Goal: Task Accomplishment & Management: Manage account settings

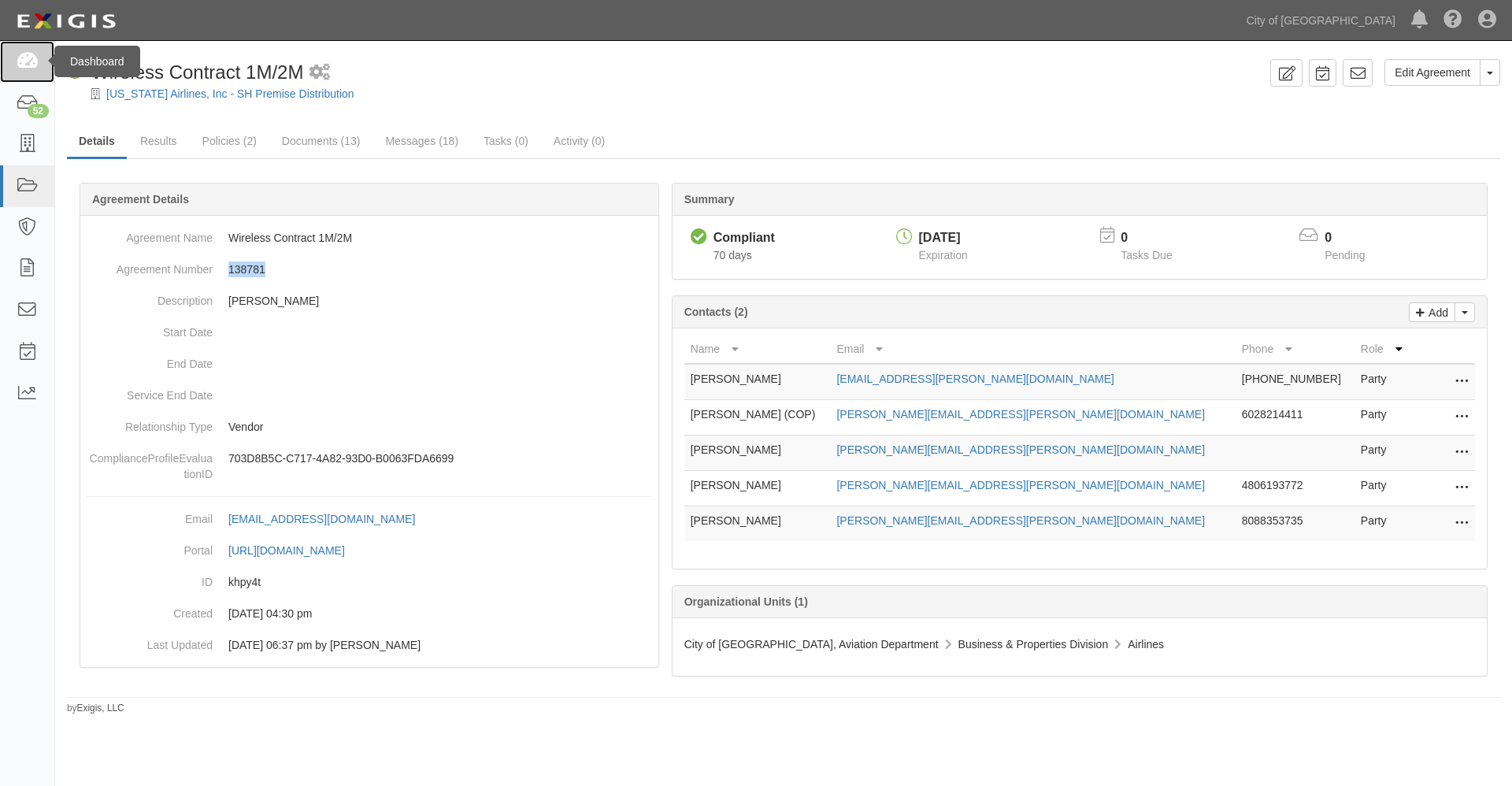
click at [26, 55] on icon at bounding box center [26, 62] width 22 height 18
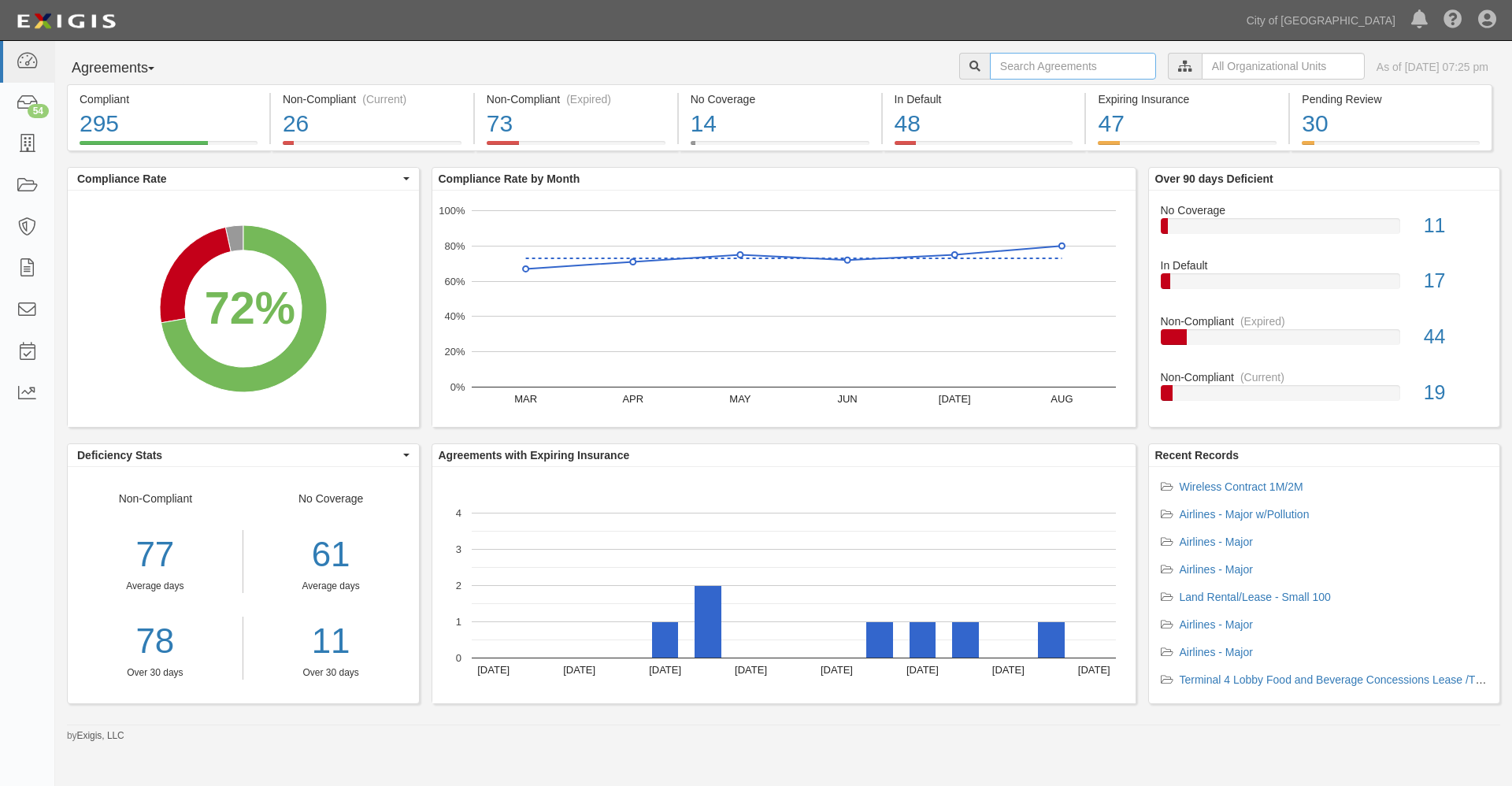
click at [1015, 66] on input "text" at bounding box center [1073, 66] width 166 height 26
type input "hmshost"
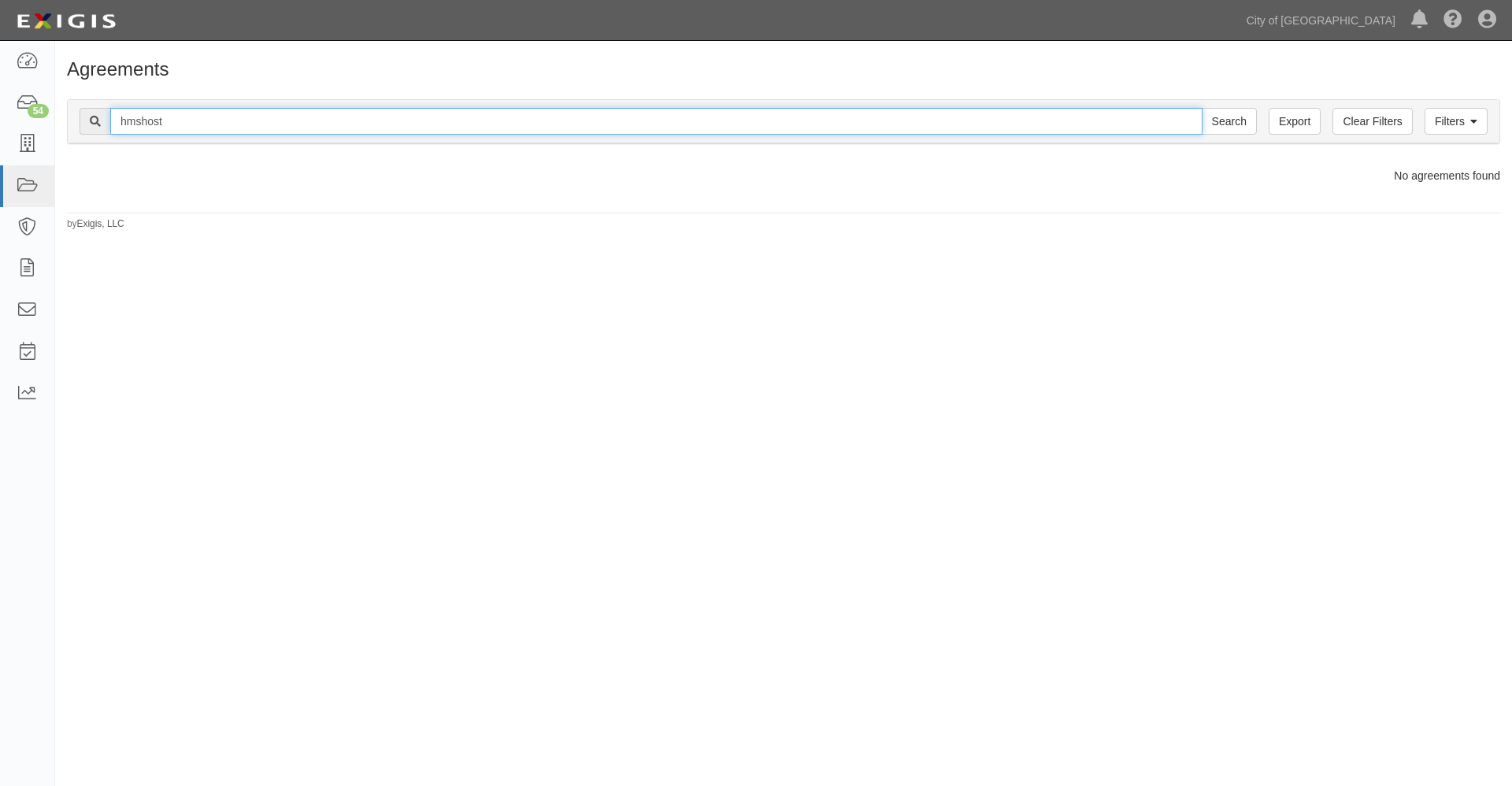
click at [140, 121] on input "hmshost" at bounding box center [657, 120] width 1093 height 26
type input "[MEDICAL_DATA] host"
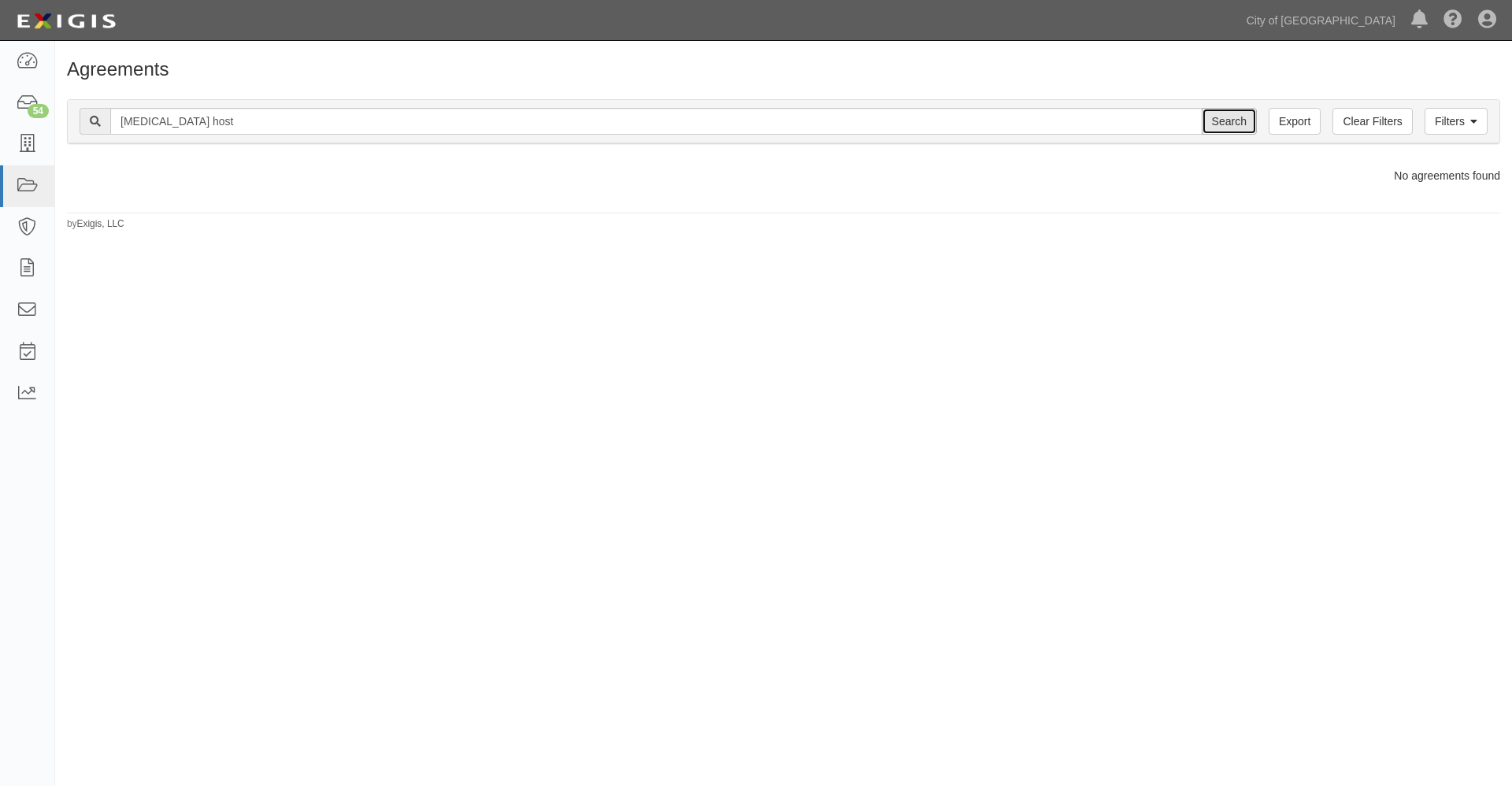
click at [1225, 119] on input "Search" at bounding box center [1229, 120] width 55 height 26
click at [1227, 126] on input "Search" at bounding box center [1229, 120] width 55 height 26
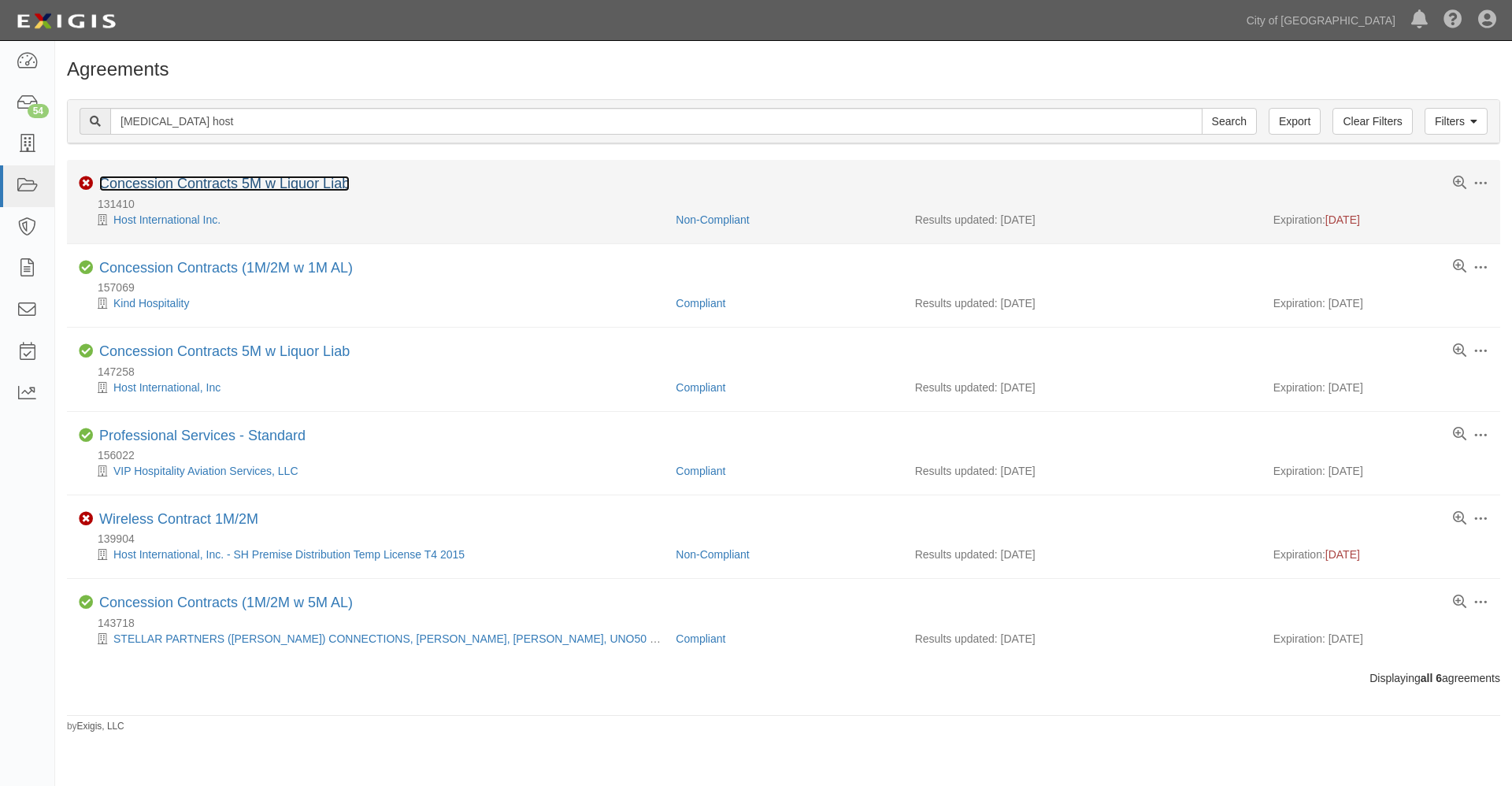
click at [213, 180] on link "Concession Contracts 5M w Liquor Liab" at bounding box center [224, 183] width 251 height 16
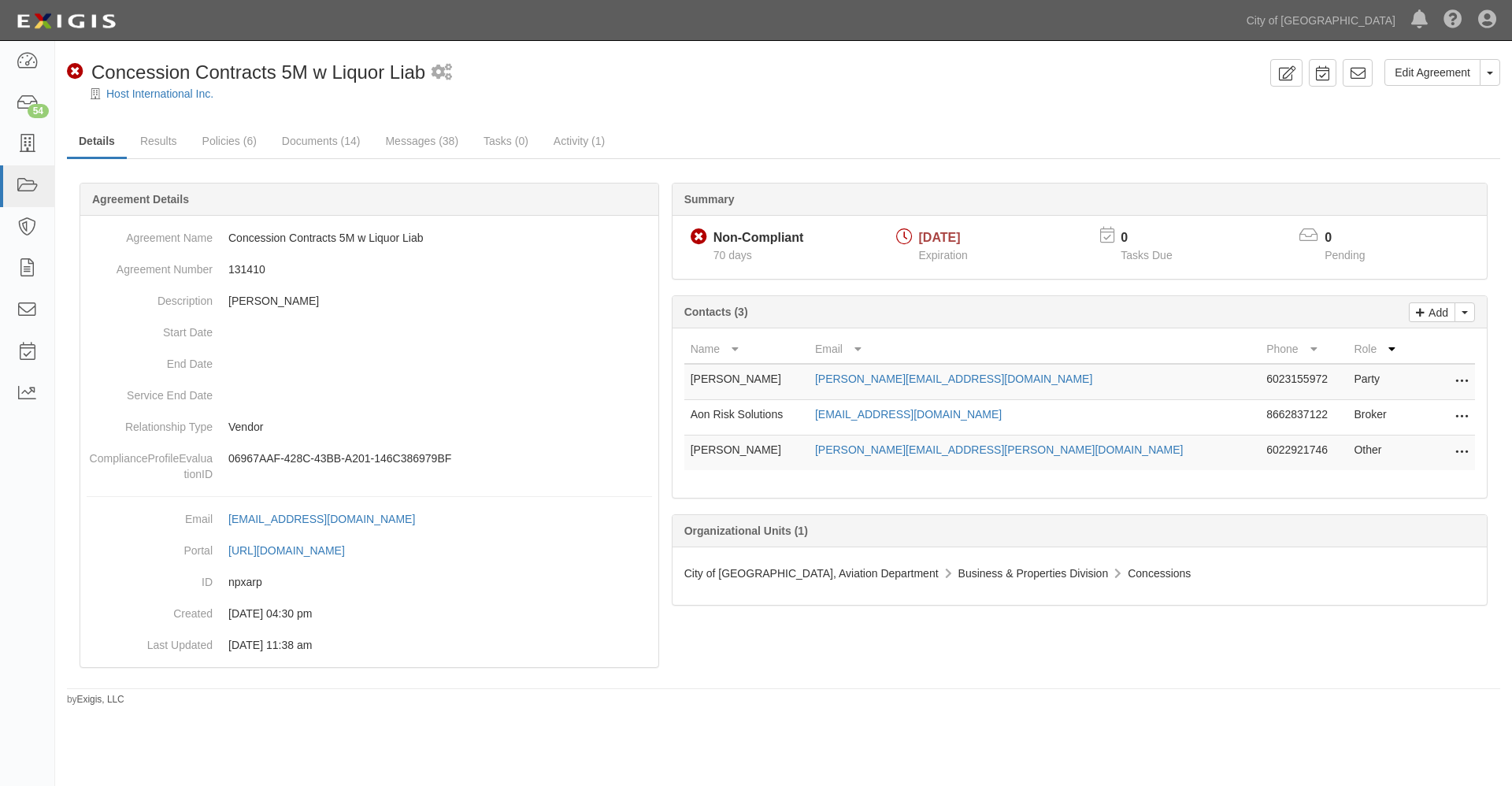
click at [1463, 381] on icon at bounding box center [1462, 382] width 13 height 20
drag, startPoint x: 1353, startPoint y: 431, endPoint x: 900, endPoint y: 84, distance: 570.6
click at [1353, 431] on link "Delete" at bounding box center [1392, 433] width 153 height 28
click at [1379, 408] on link "Remove from agreement" at bounding box center [1392, 405] width 153 height 28
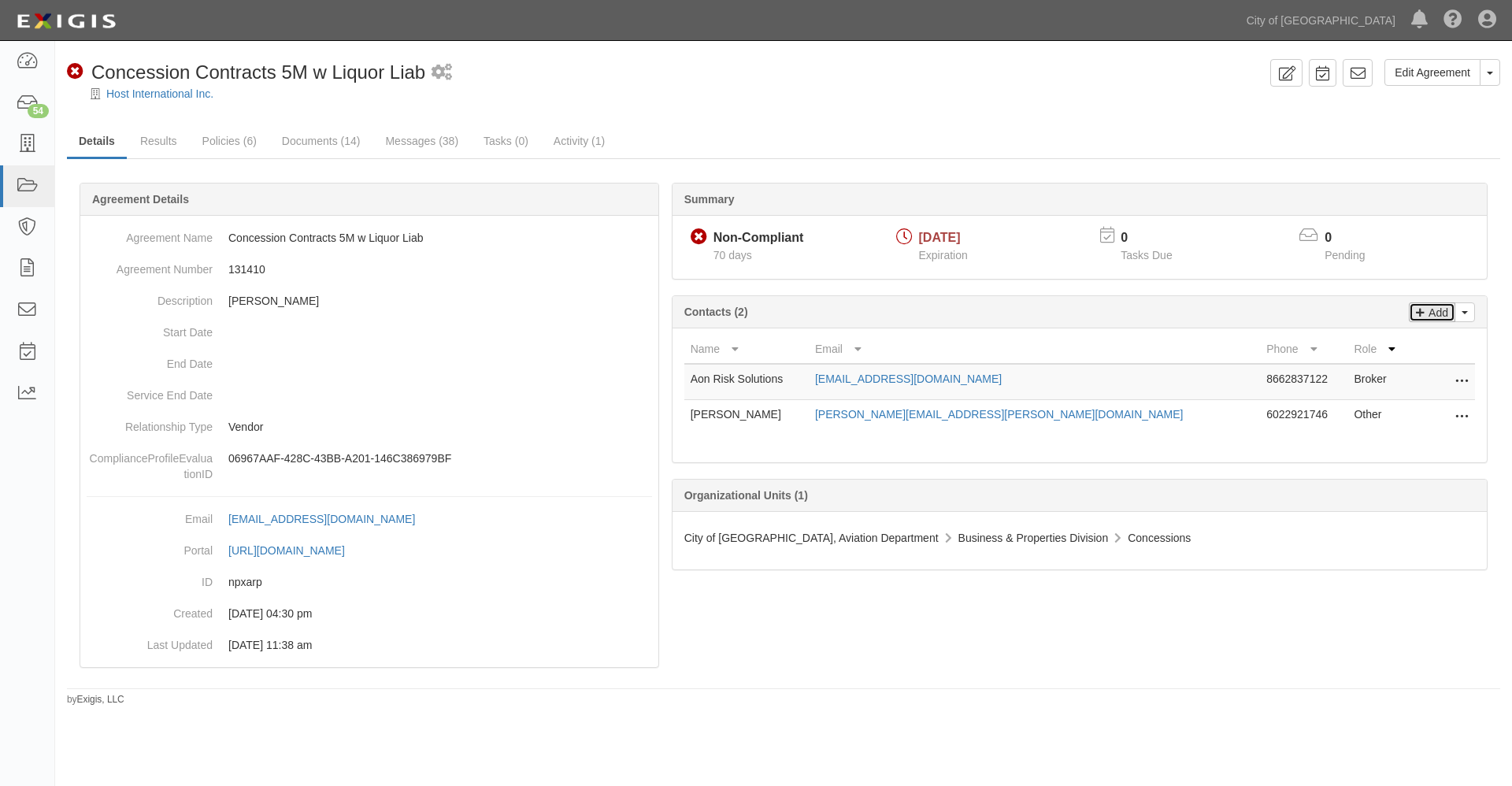
click at [1434, 315] on p "Add" at bounding box center [1436, 313] width 24 height 18
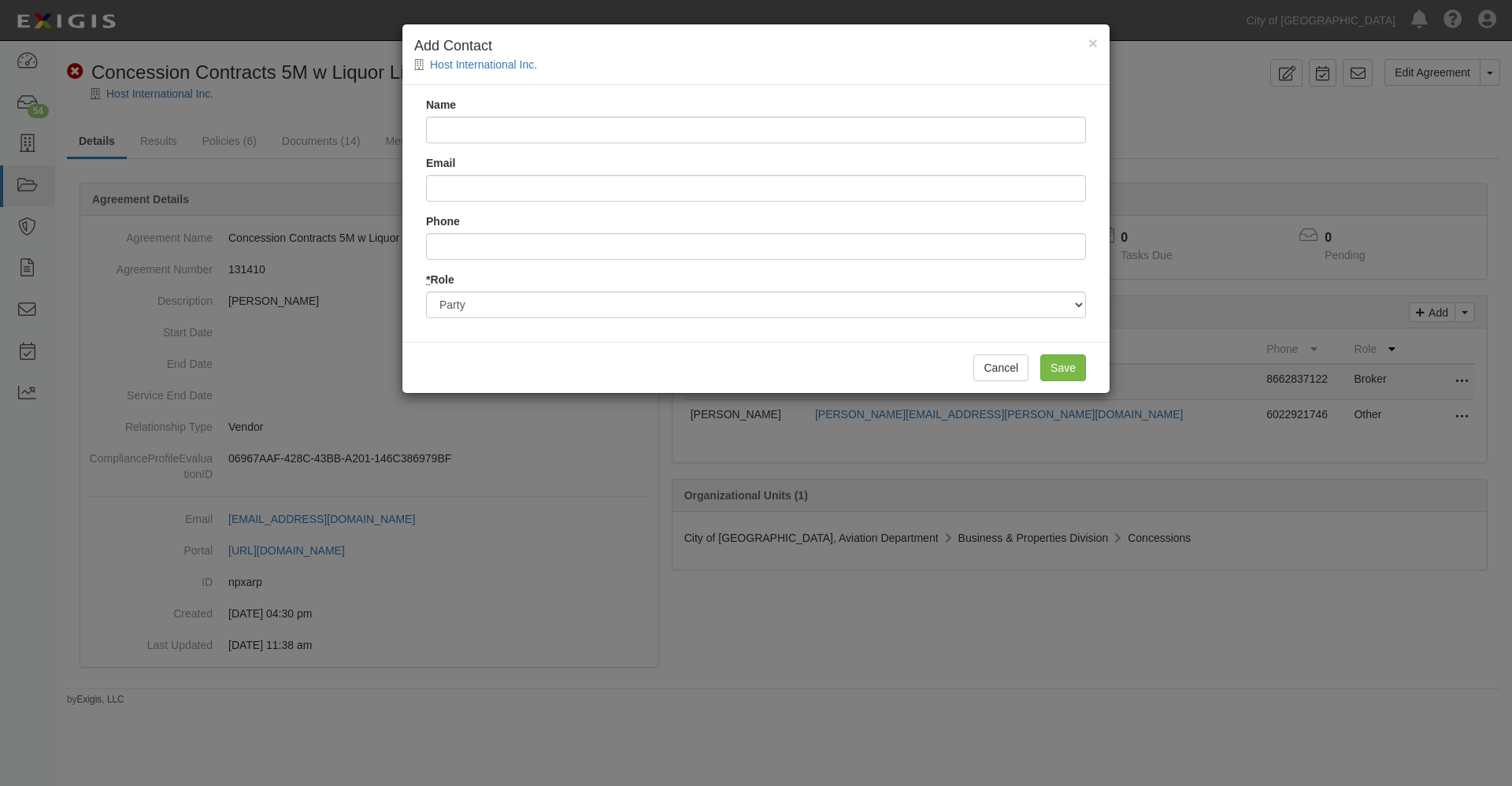
click at [474, 131] on input "Name" at bounding box center [756, 129] width 660 height 26
drag, startPoint x: 458, startPoint y: 130, endPoint x: 384, endPoint y: 129, distance: 74.0
click at [384, 129] on div "× Add Contact Host International Inc. Name with Ian Wood (ian.wood@hmshost.com)…" at bounding box center [756, 393] width 1512 height 786
drag, startPoint x: 492, startPoint y: 130, endPoint x: 610, endPoint y: 131, distance: 118.0
click at [610, 131] on input "Ian Wood (ian.wood@hmshost.com) 480-235-3840" at bounding box center [756, 129] width 660 height 26
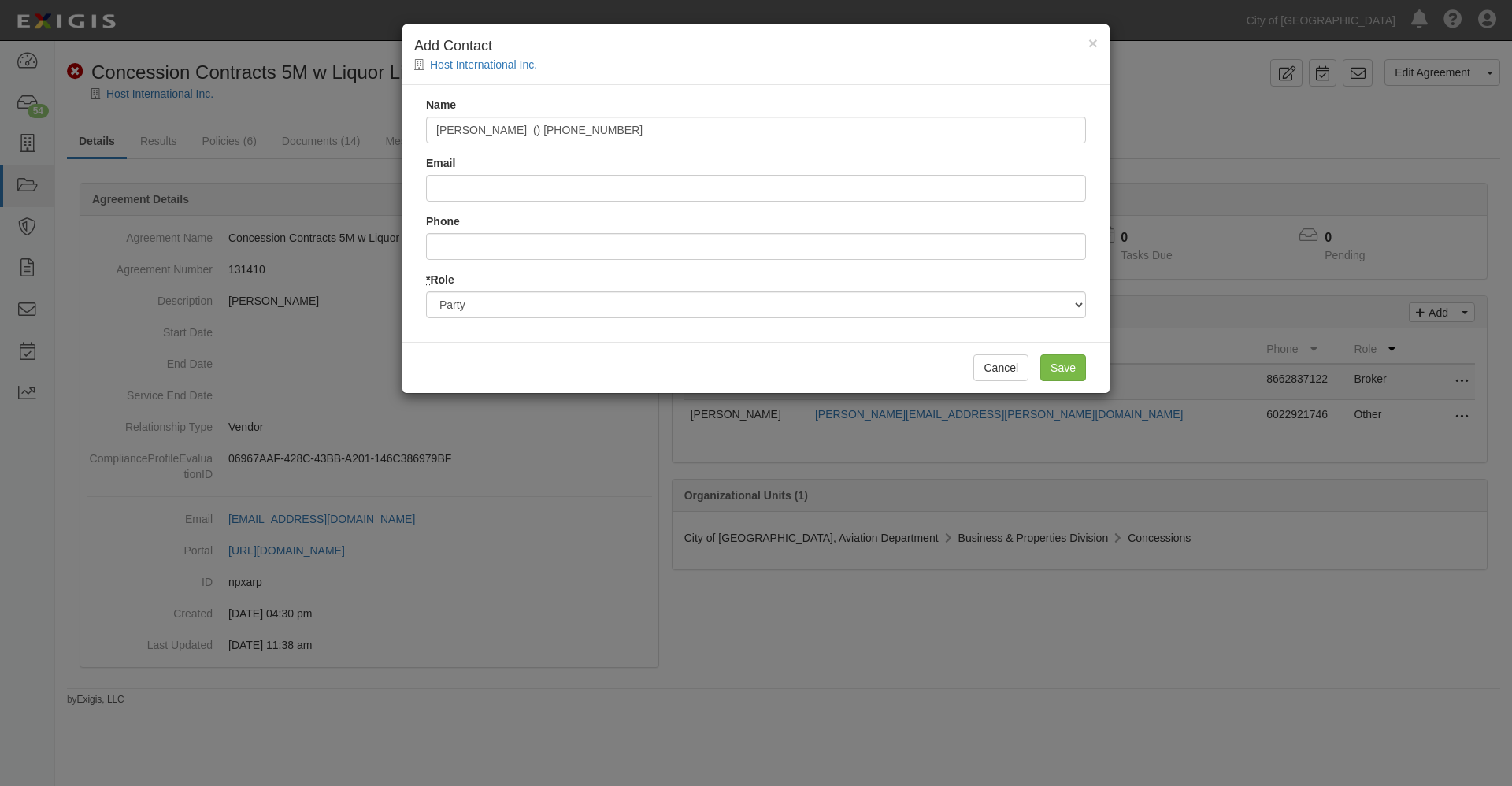
type input "Ian Wood () 480-235-3840"
click at [468, 182] on input "Email" at bounding box center [756, 188] width 660 height 26
paste input "ian.wood@hmshost.com"
type input "ian.wood@hmshost.com"
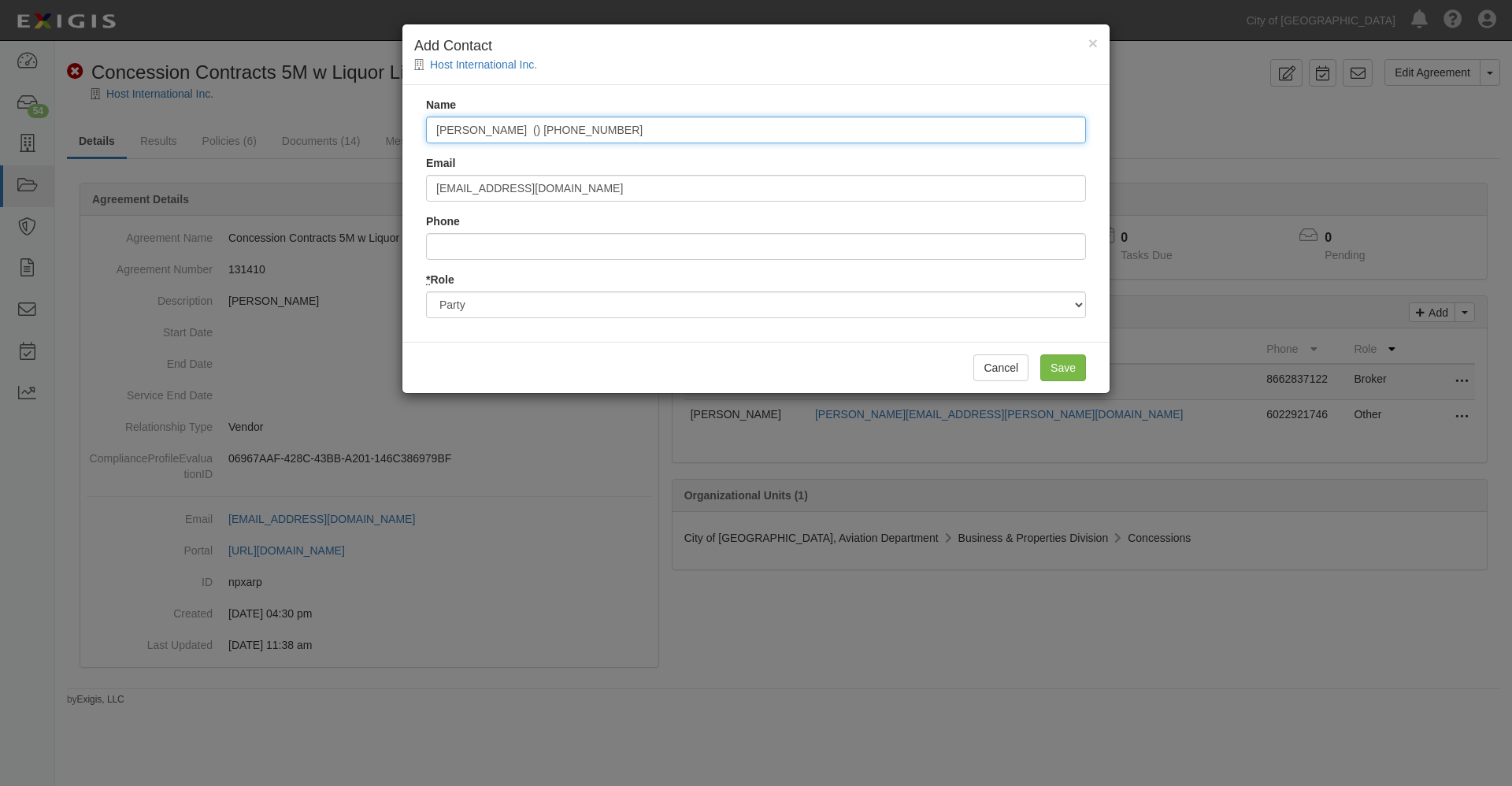
drag, startPoint x: 499, startPoint y: 125, endPoint x: 614, endPoint y: 130, distance: 115.1
click at [614, 130] on input "Ian Wood () 480-235-3840" at bounding box center [756, 129] width 660 height 26
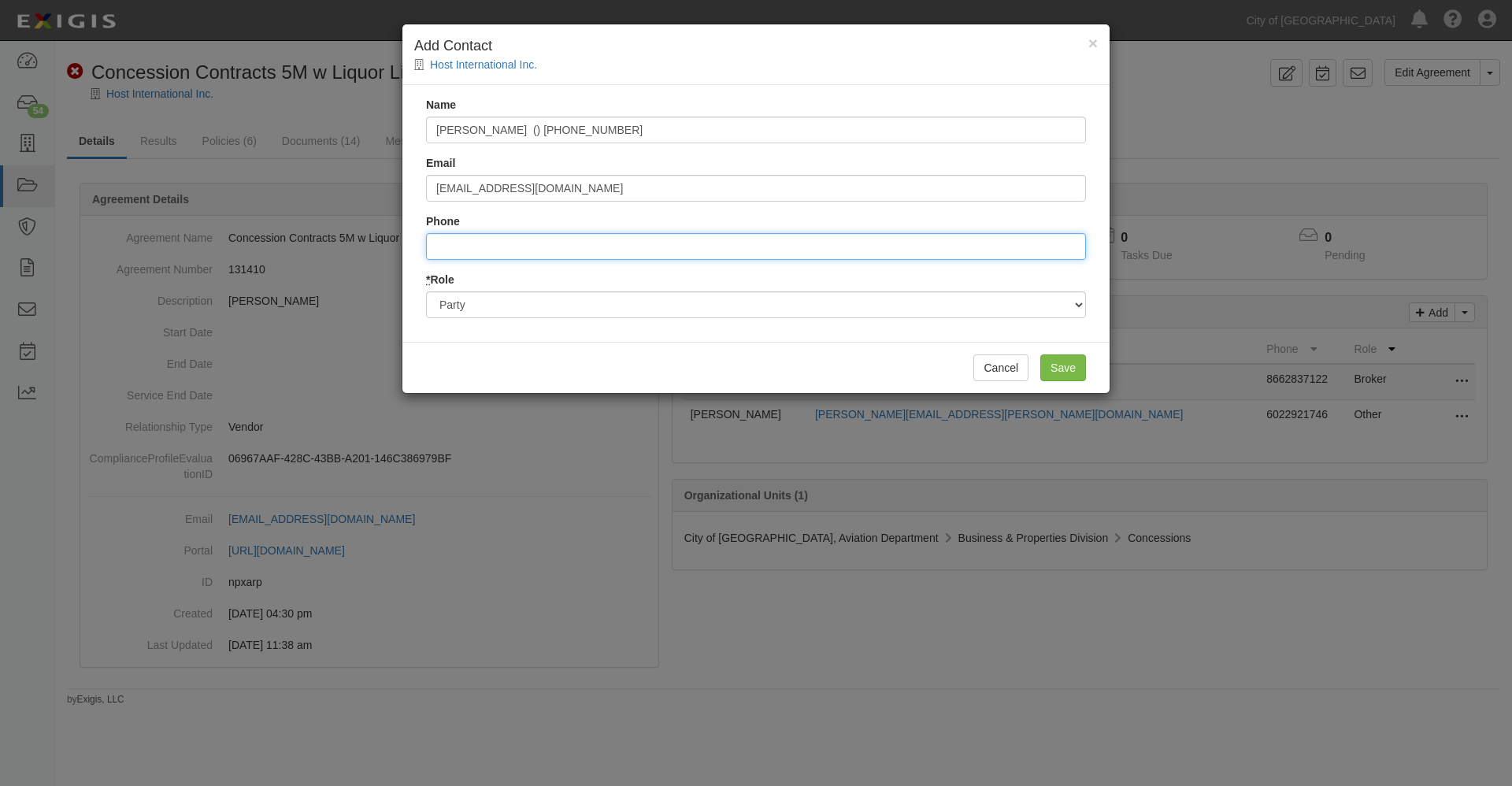
click at [440, 245] on input "Phone" at bounding box center [756, 246] width 660 height 26
paste input "480-235-3840"
type input "4802353840"
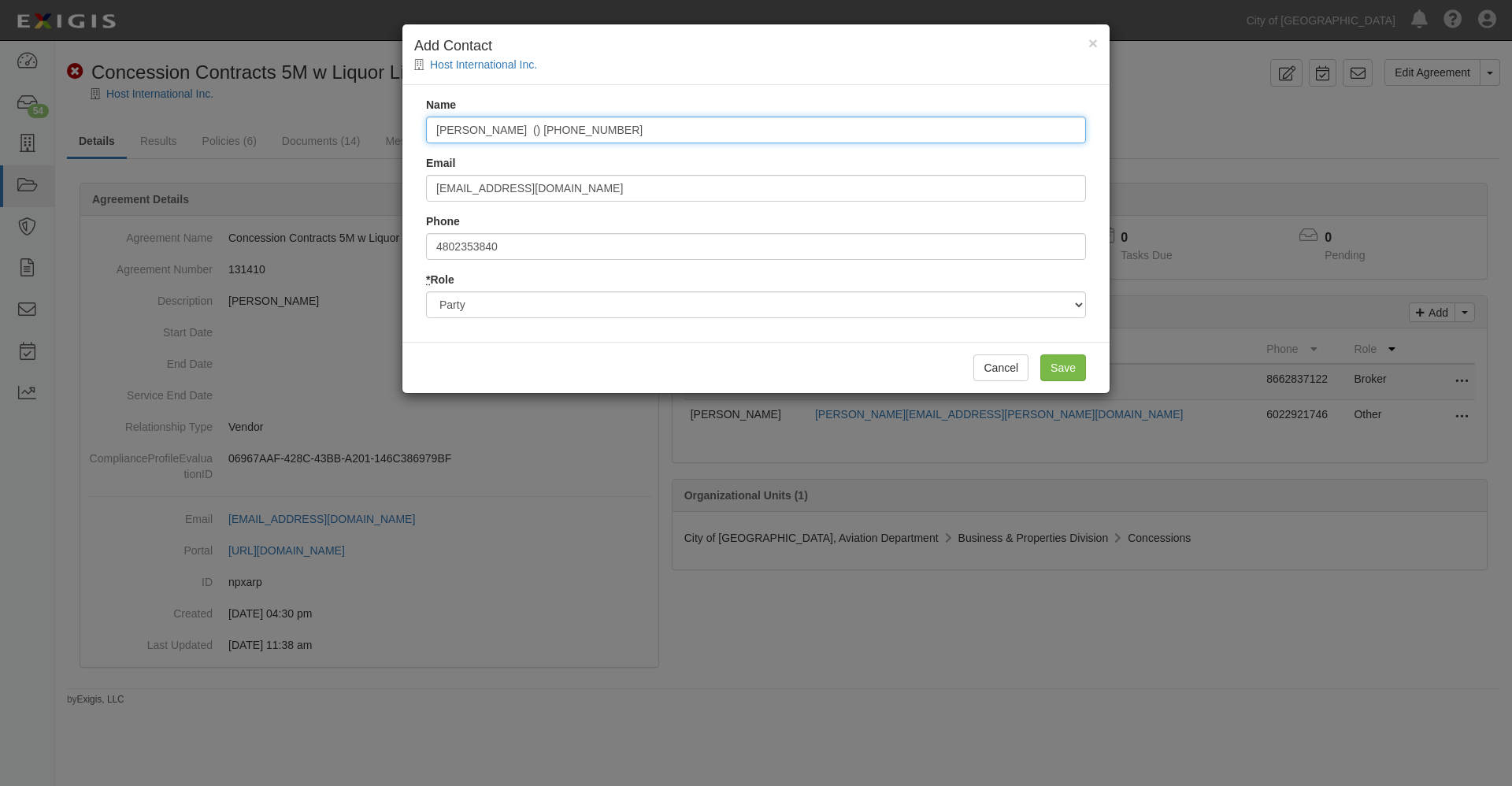
click at [581, 129] on input "Ian Wood () 480-235-3840" at bounding box center [756, 129] width 660 height 26
type input "Ian Wood"
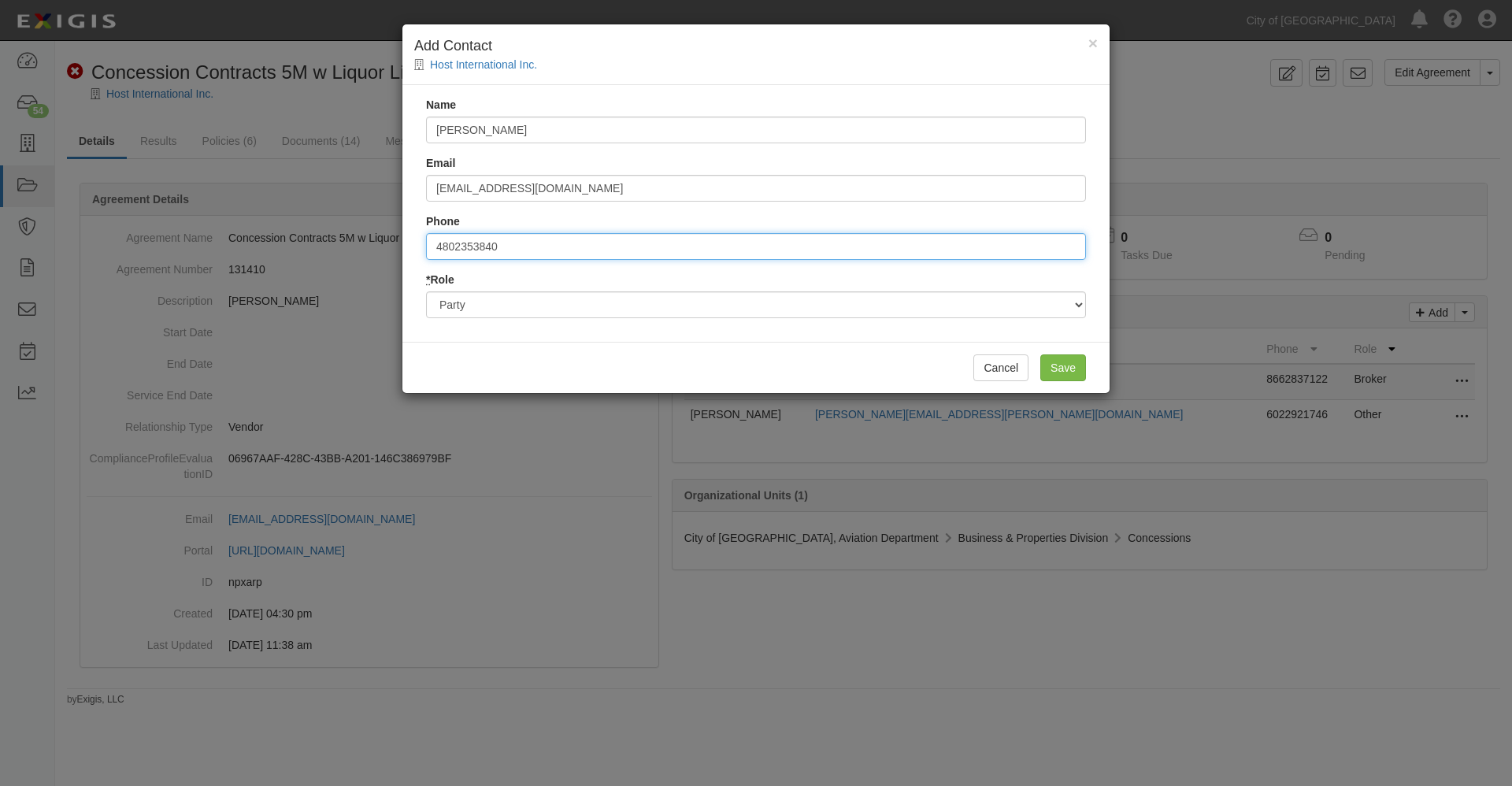
click at [433, 248] on input "4802353840" at bounding box center [756, 246] width 660 height 26
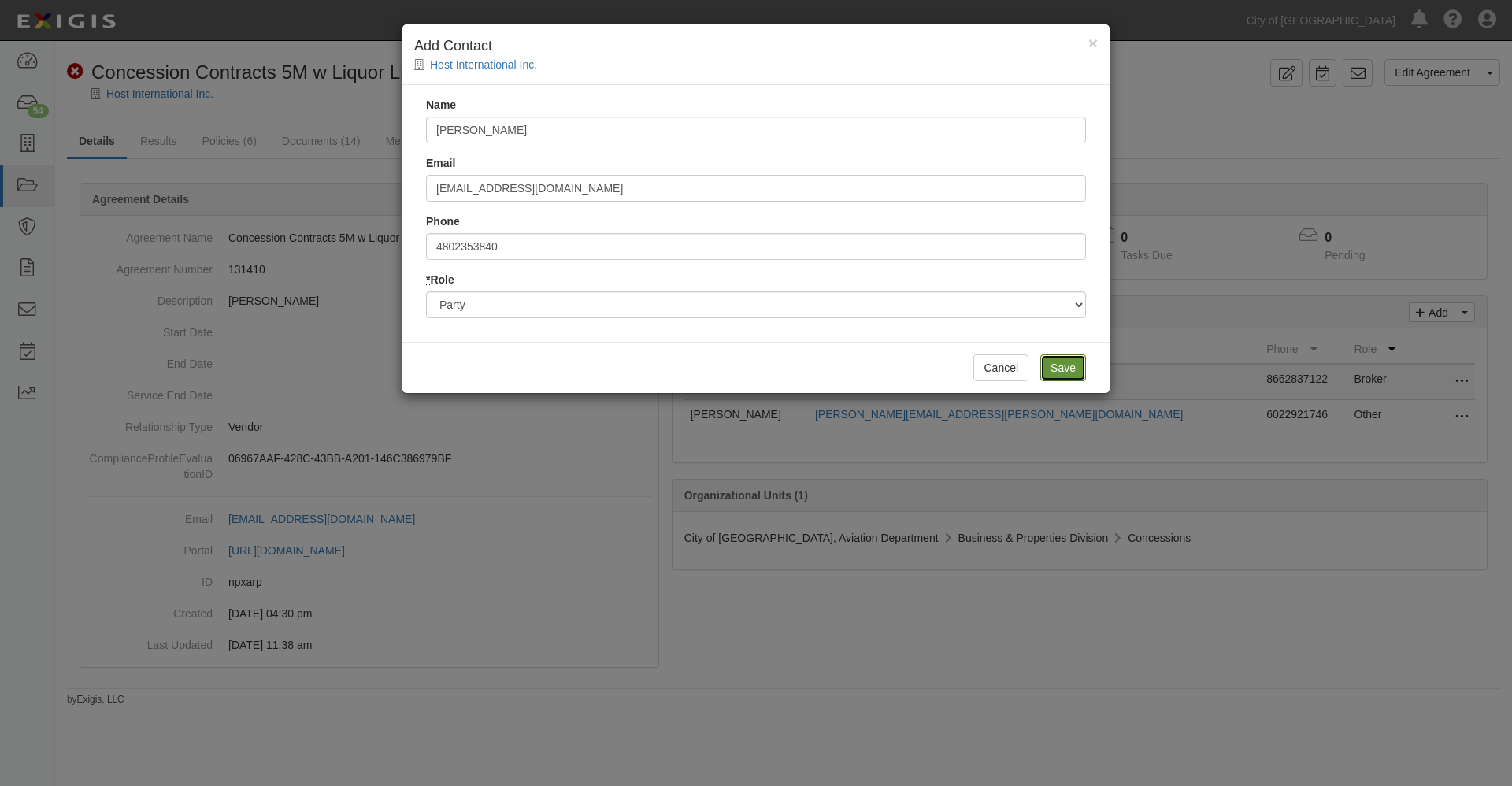
click at [1062, 367] on input "Save" at bounding box center [1063, 367] width 46 height 26
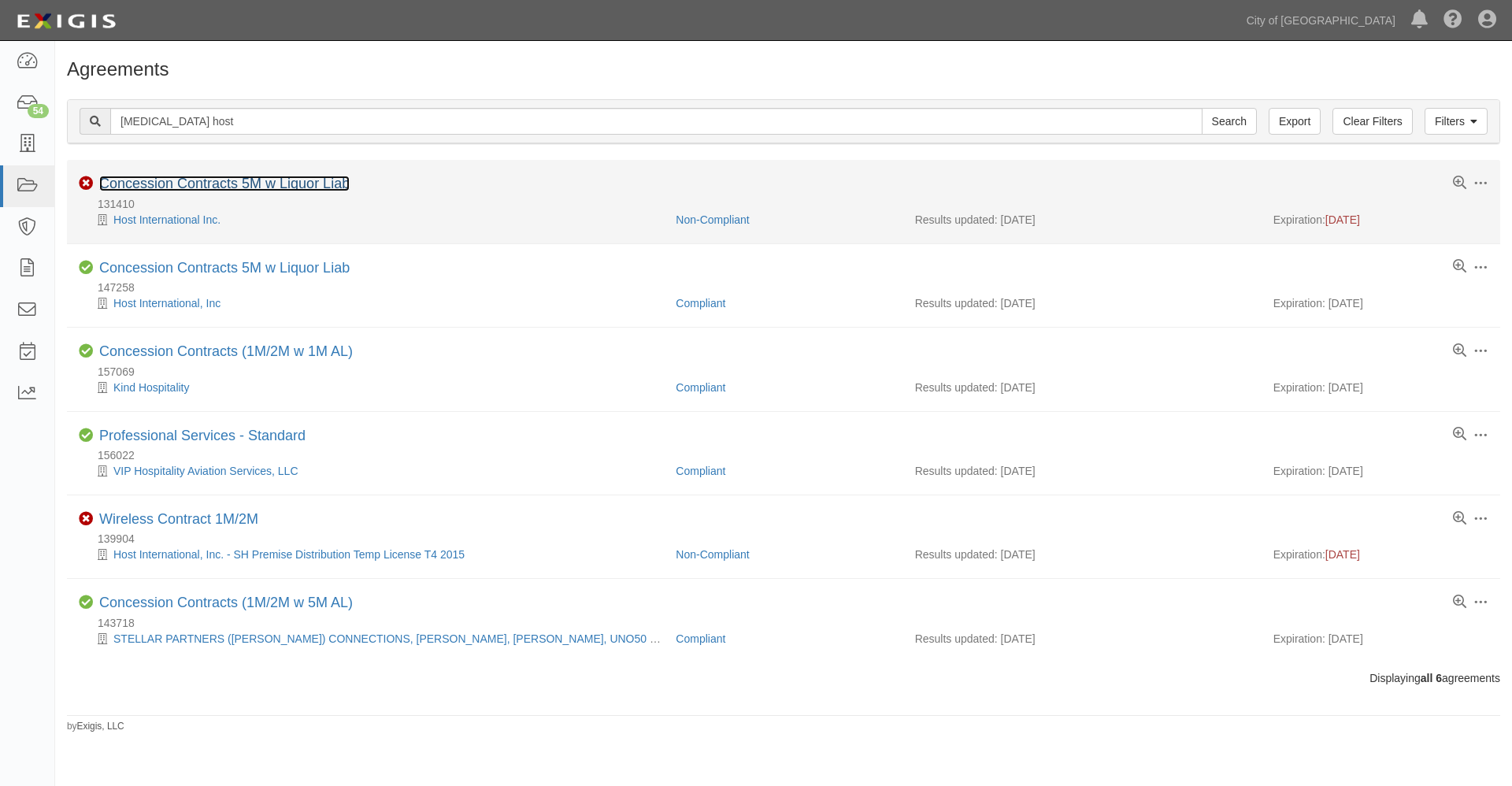
click at [193, 180] on link "Concession Contracts 5M w Liquor Liab" at bounding box center [224, 183] width 251 height 16
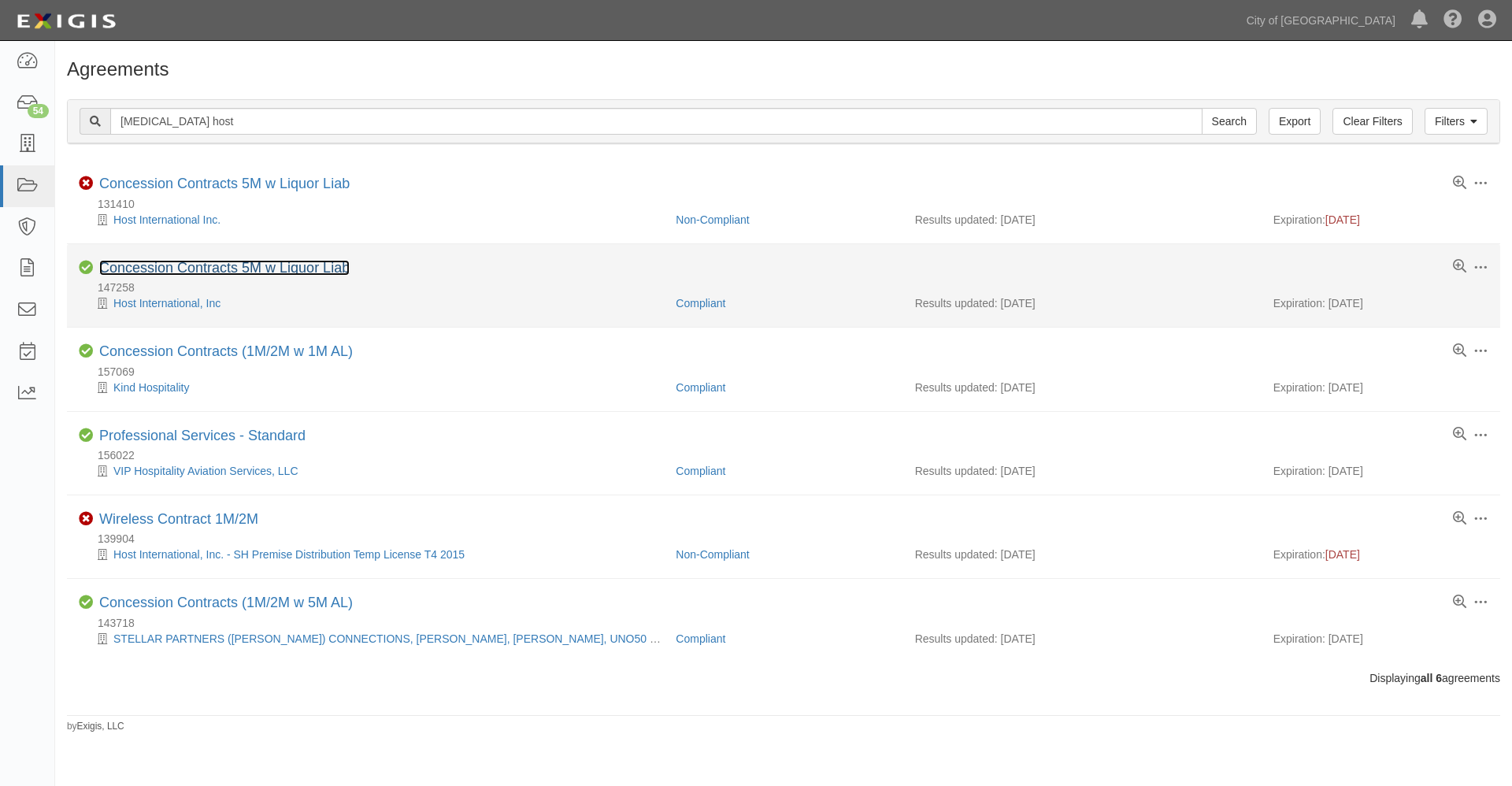
click at [217, 270] on link "Concession Contracts 5M w Liquor Liab" at bounding box center [224, 267] width 251 height 16
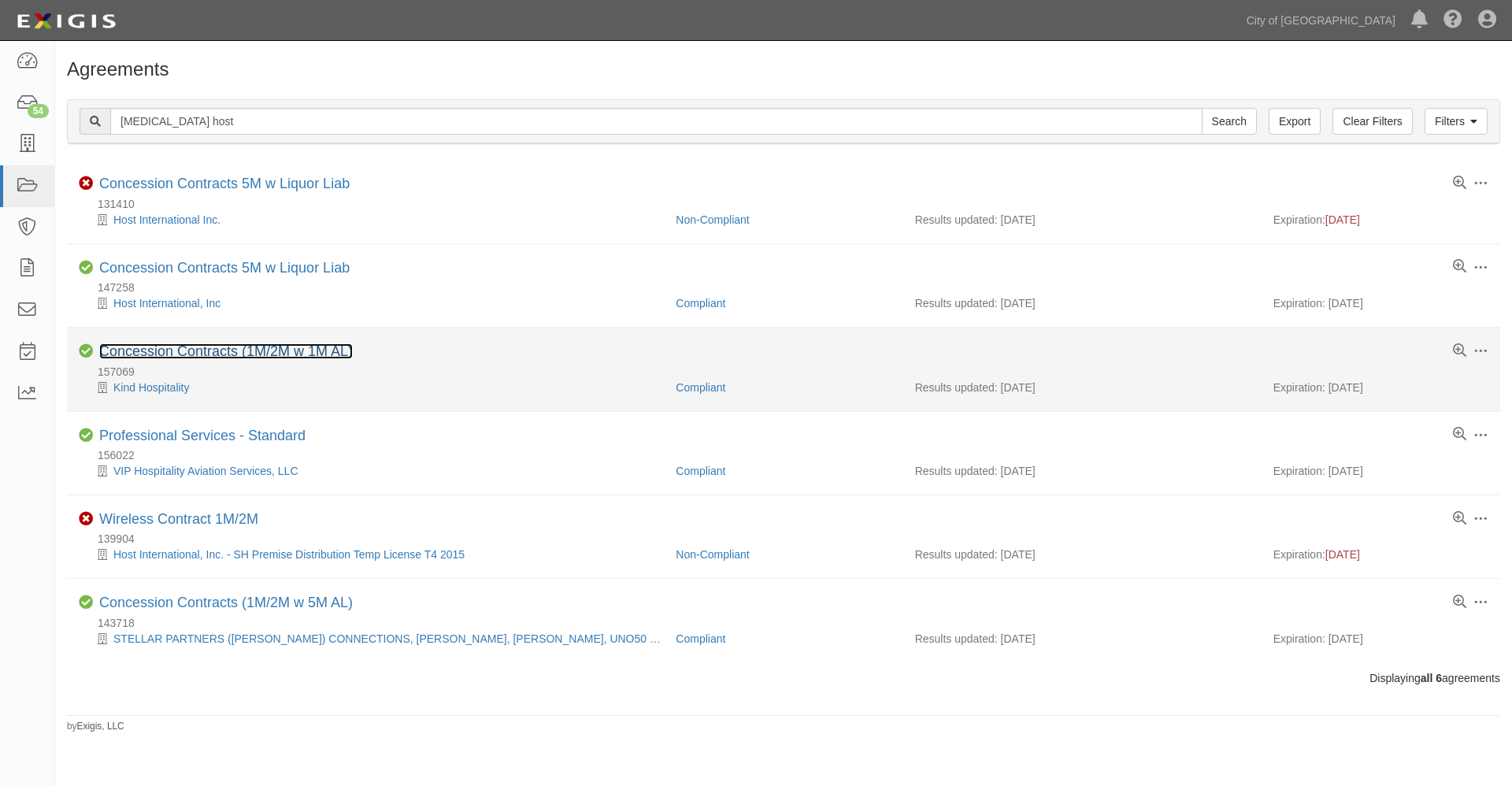
click at [171, 349] on link "Concession Contracts (1M/2M w 1M AL)" at bounding box center [226, 351] width 254 height 16
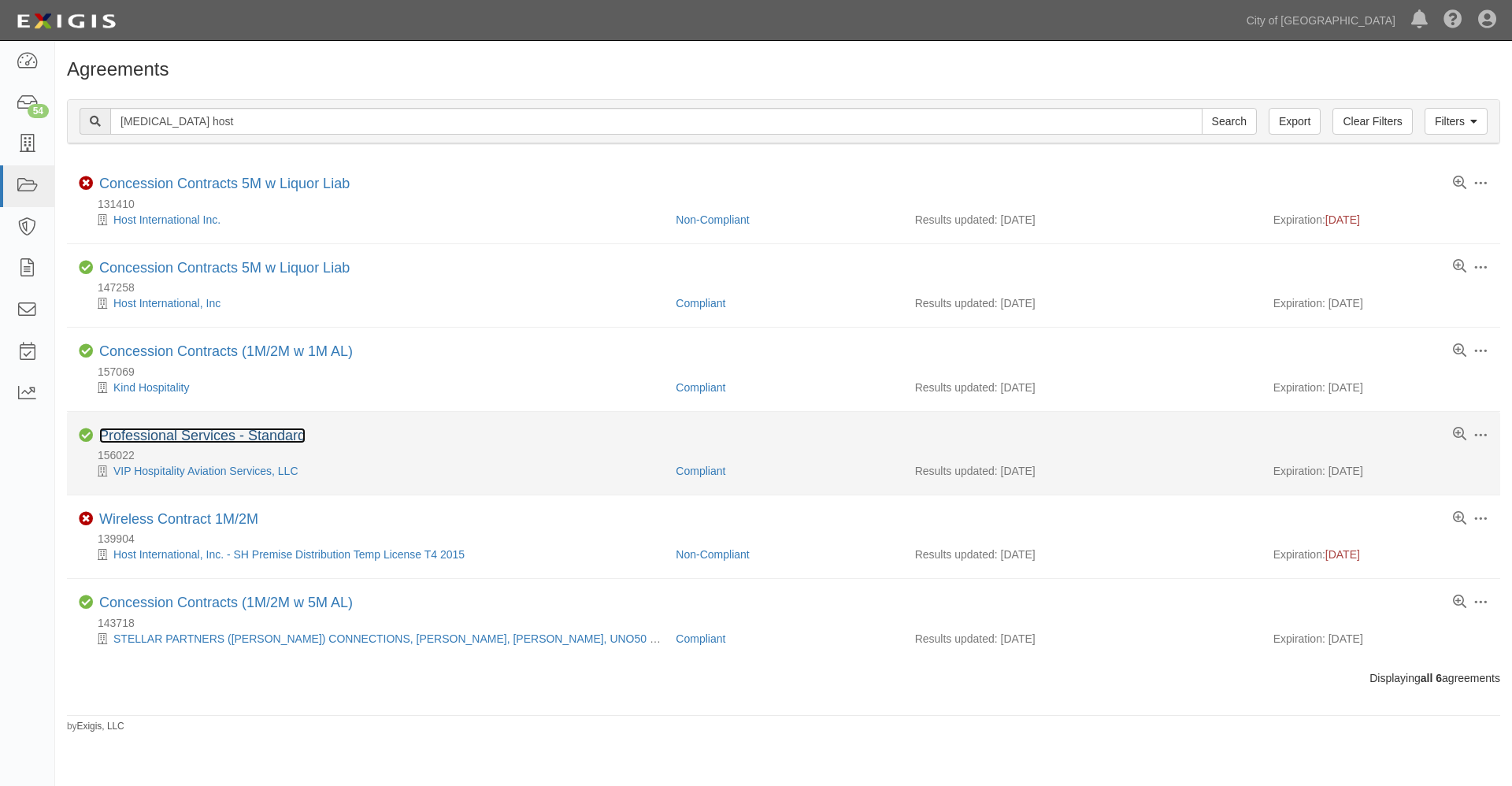
click at [179, 436] on link "Professional Services - Standard" at bounding box center [202, 435] width 206 height 16
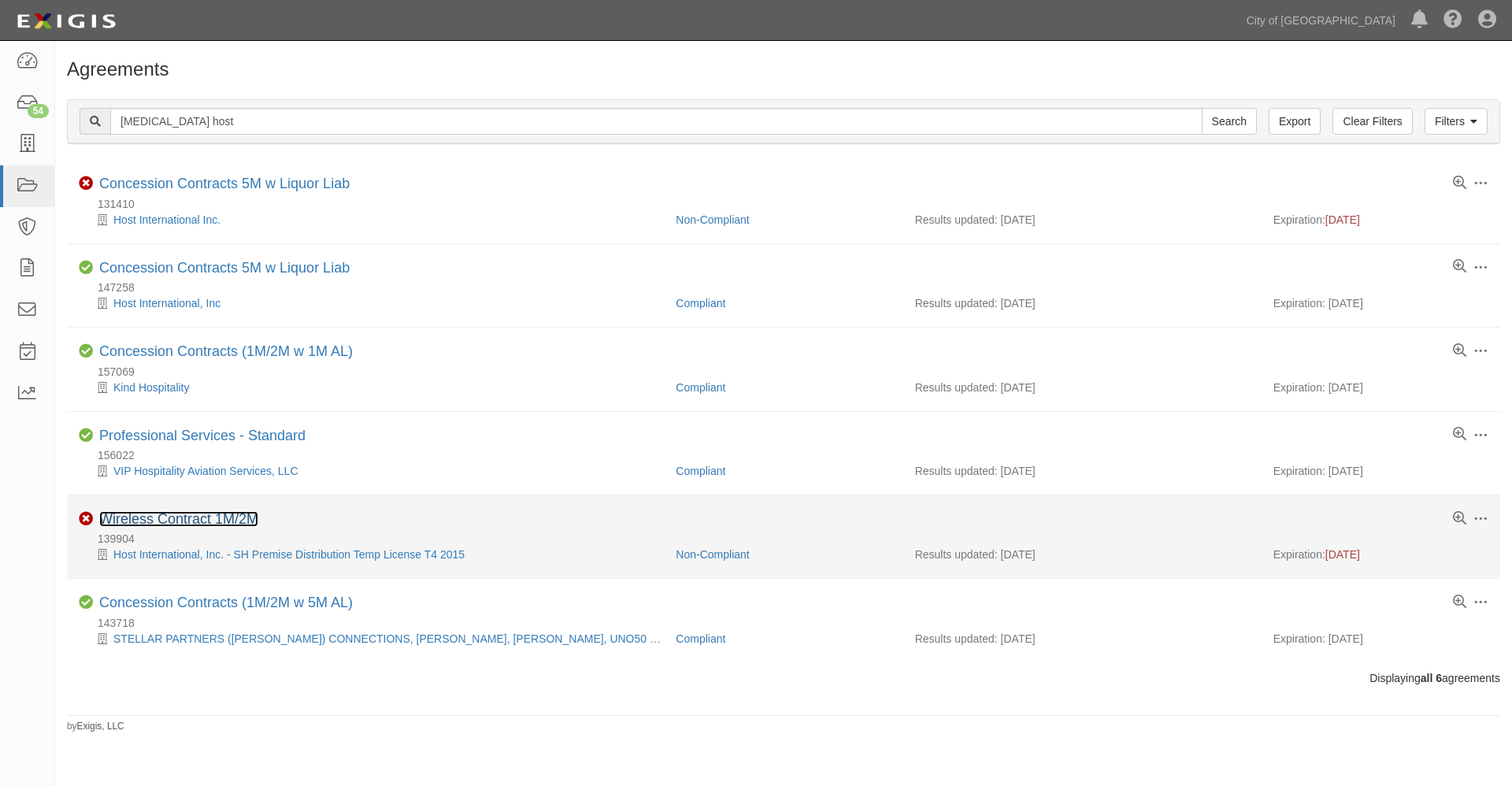
click at [193, 515] on link "Wireless Contract 1M/2M" at bounding box center [179, 519] width 159 height 16
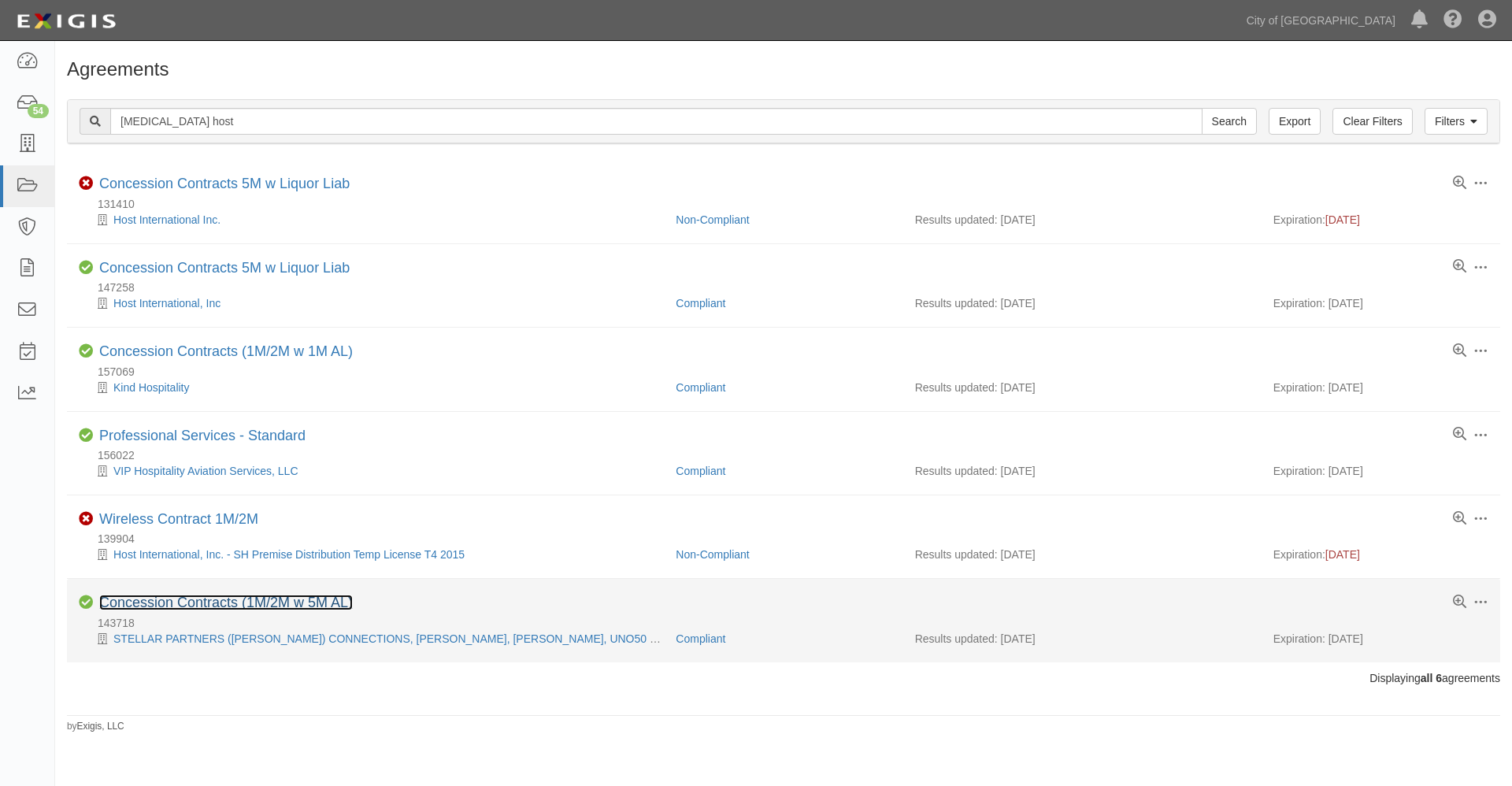
click at [186, 599] on link "Concession Contracts (1M/2M w 5M AL)" at bounding box center [226, 602] width 254 height 16
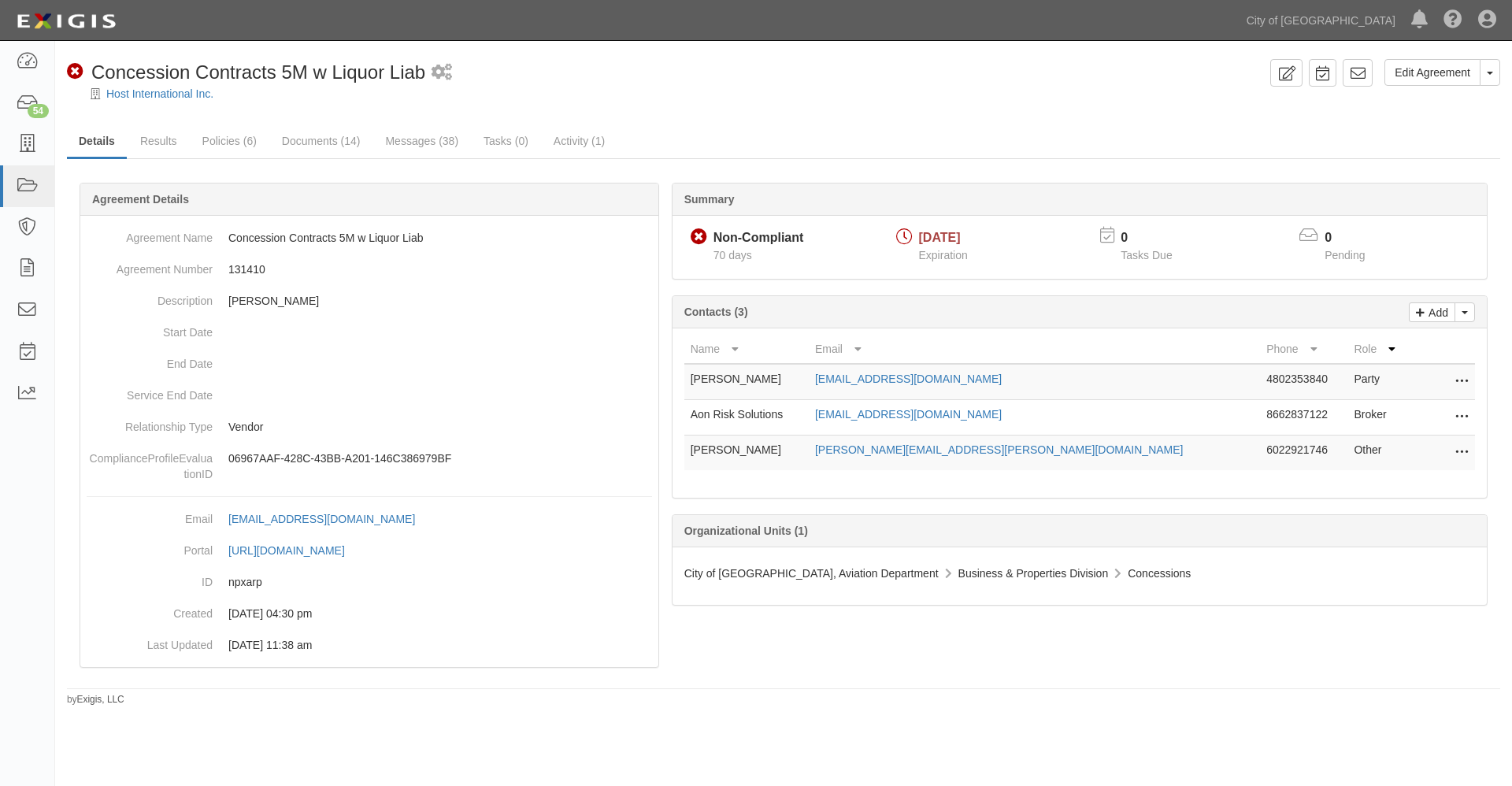
click at [1461, 448] on icon at bounding box center [1462, 452] width 13 height 20
click at [1337, 445] on link "Edit" at bounding box center [1392, 448] width 153 height 28
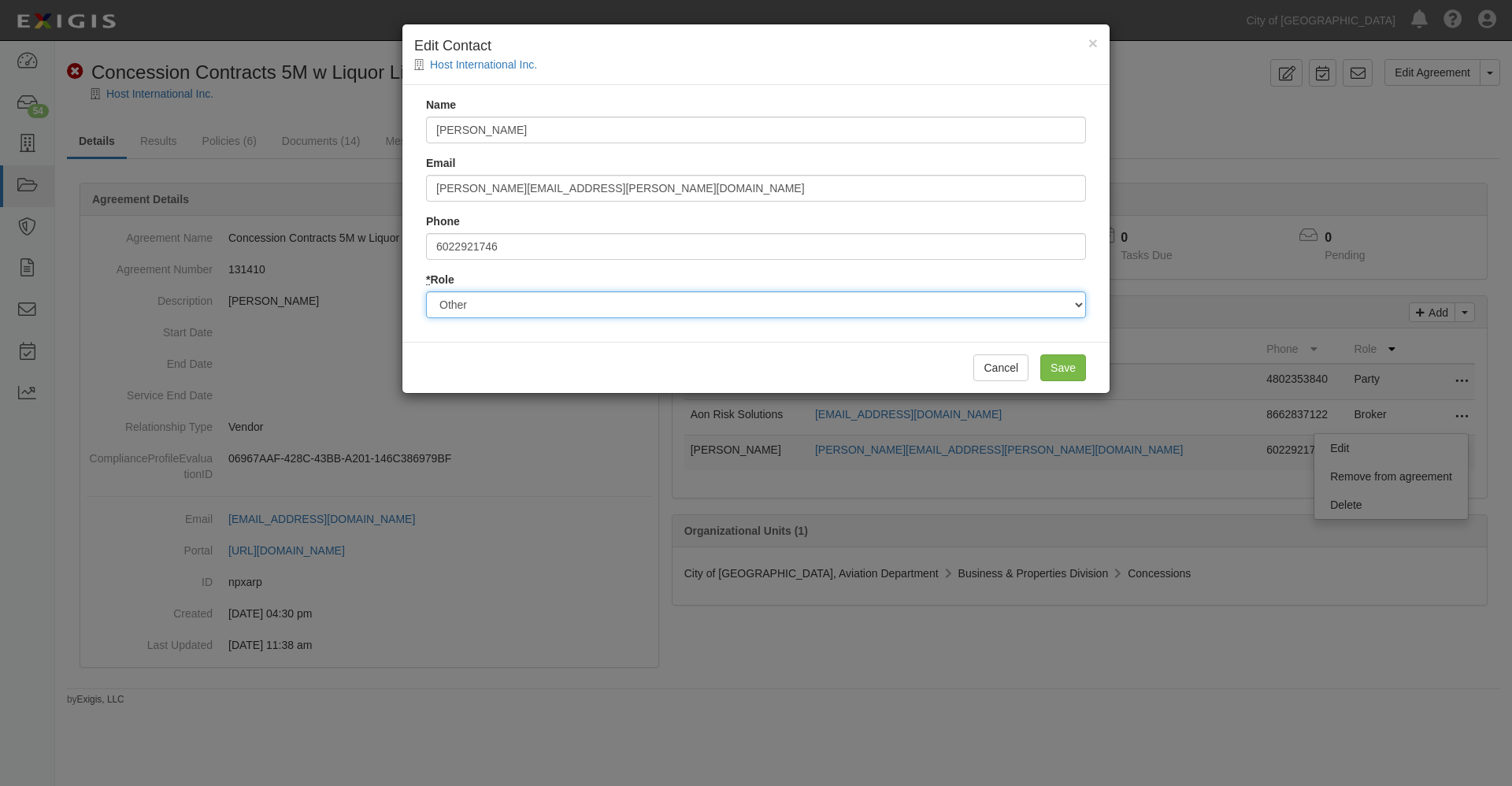
click at [503, 306] on select "Party Broker Other" at bounding box center [756, 305] width 660 height 26
select select "Party"
click at [426, 292] on select "Party Broker Other" at bounding box center [756, 305] width 660 height 26
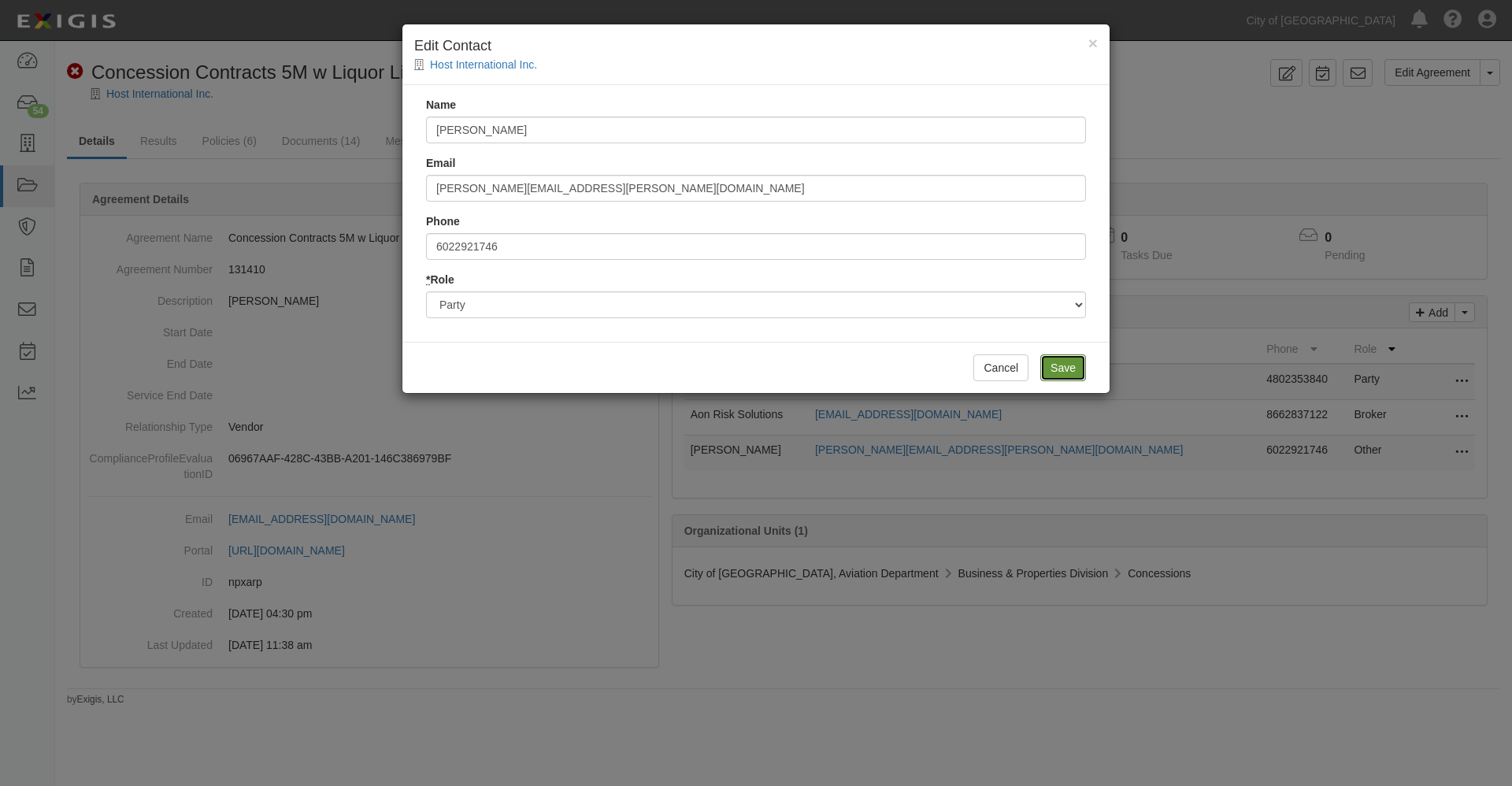
click at [1074, 366] on input "Save" at bounding box center [1063, 367] width 46 height 26
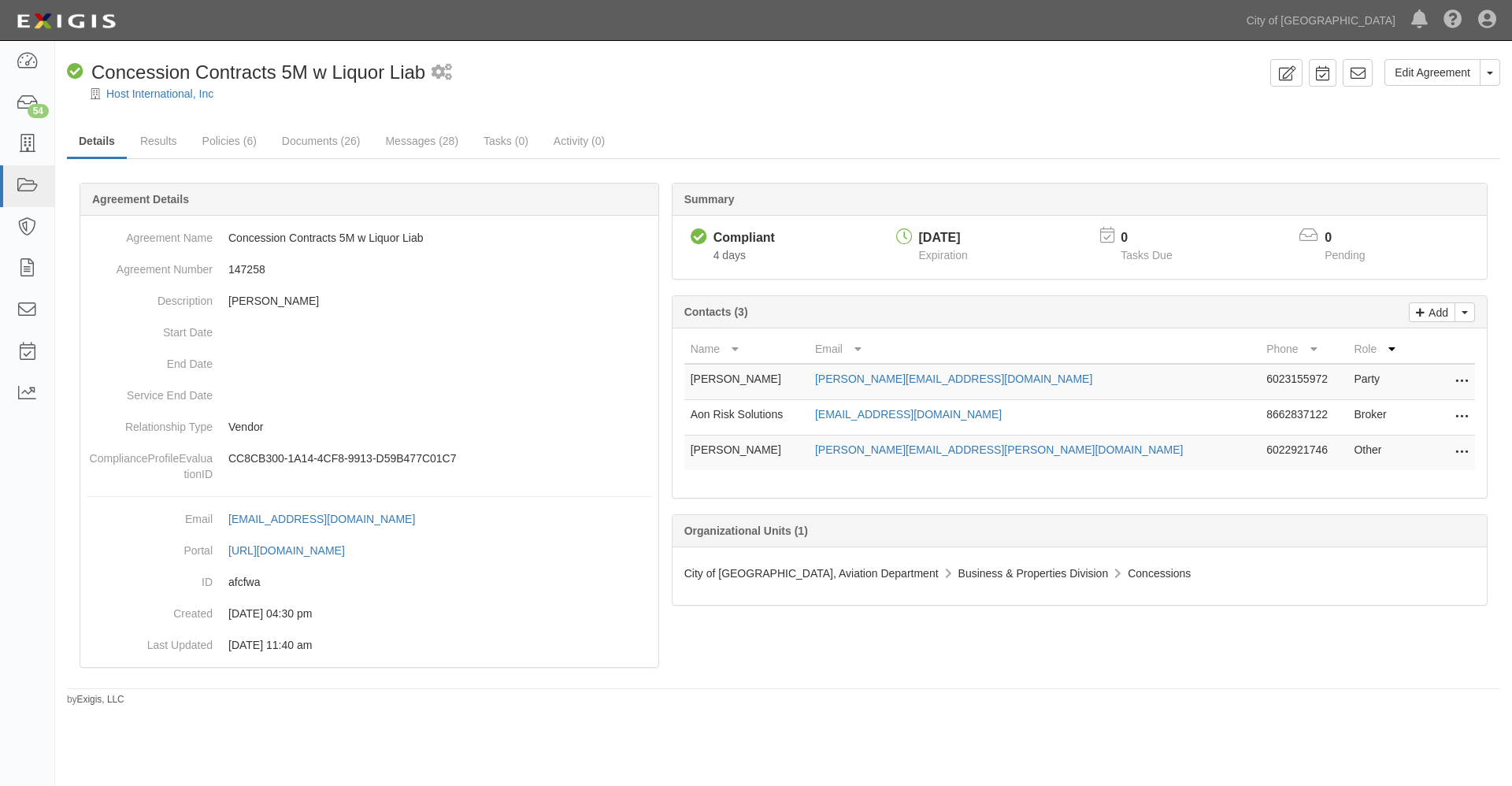
click at [1462, 381] on icon at bounding box center [1462, 382] width 13 height 20
click at [1407, 406] on link "Remove from agreement" at bounding box center [1392, 405] width 153 height 28
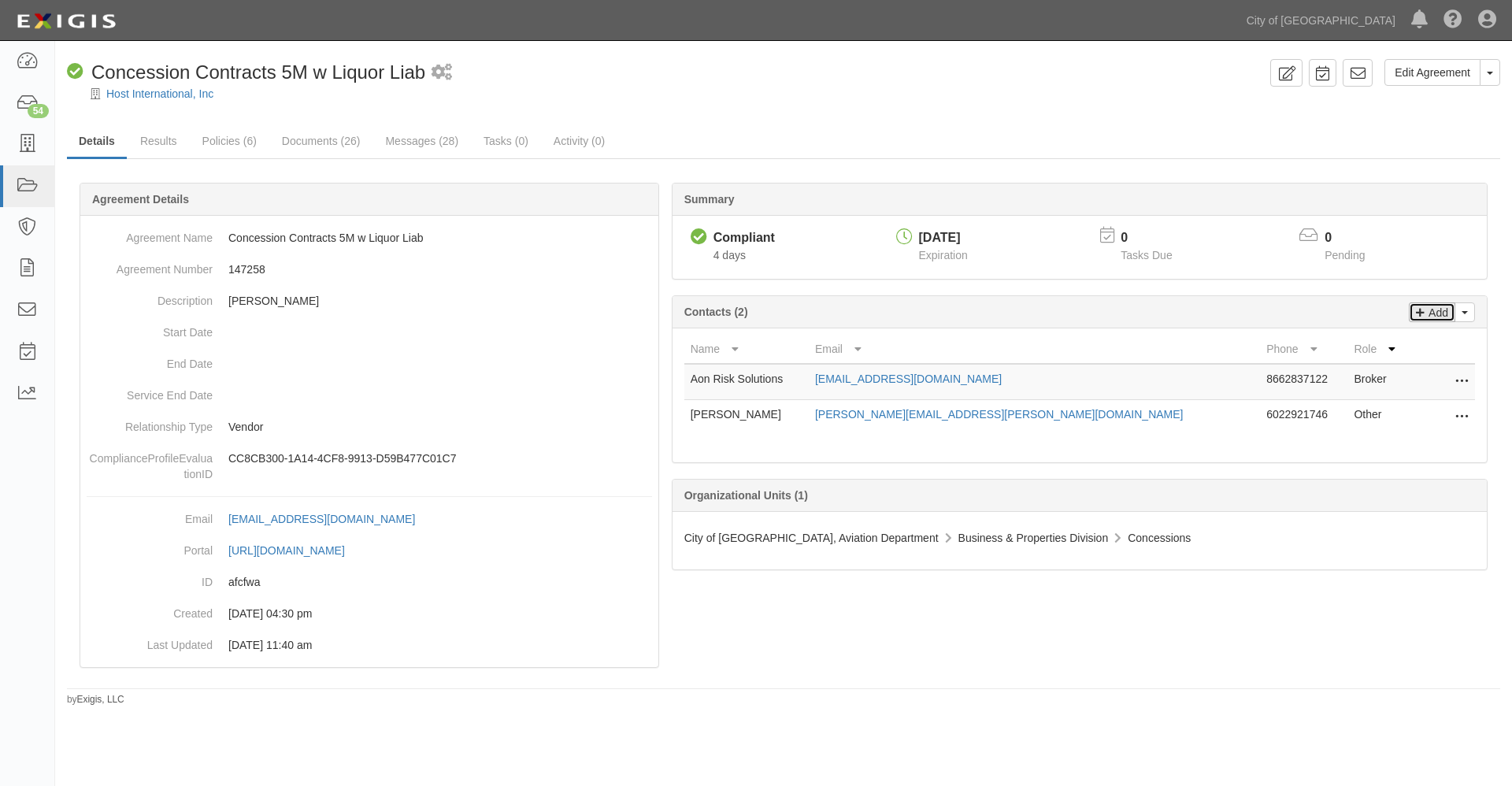
click at [1434, 306] on p "Add" at bounding box center [1436, 313] width 24 height 18
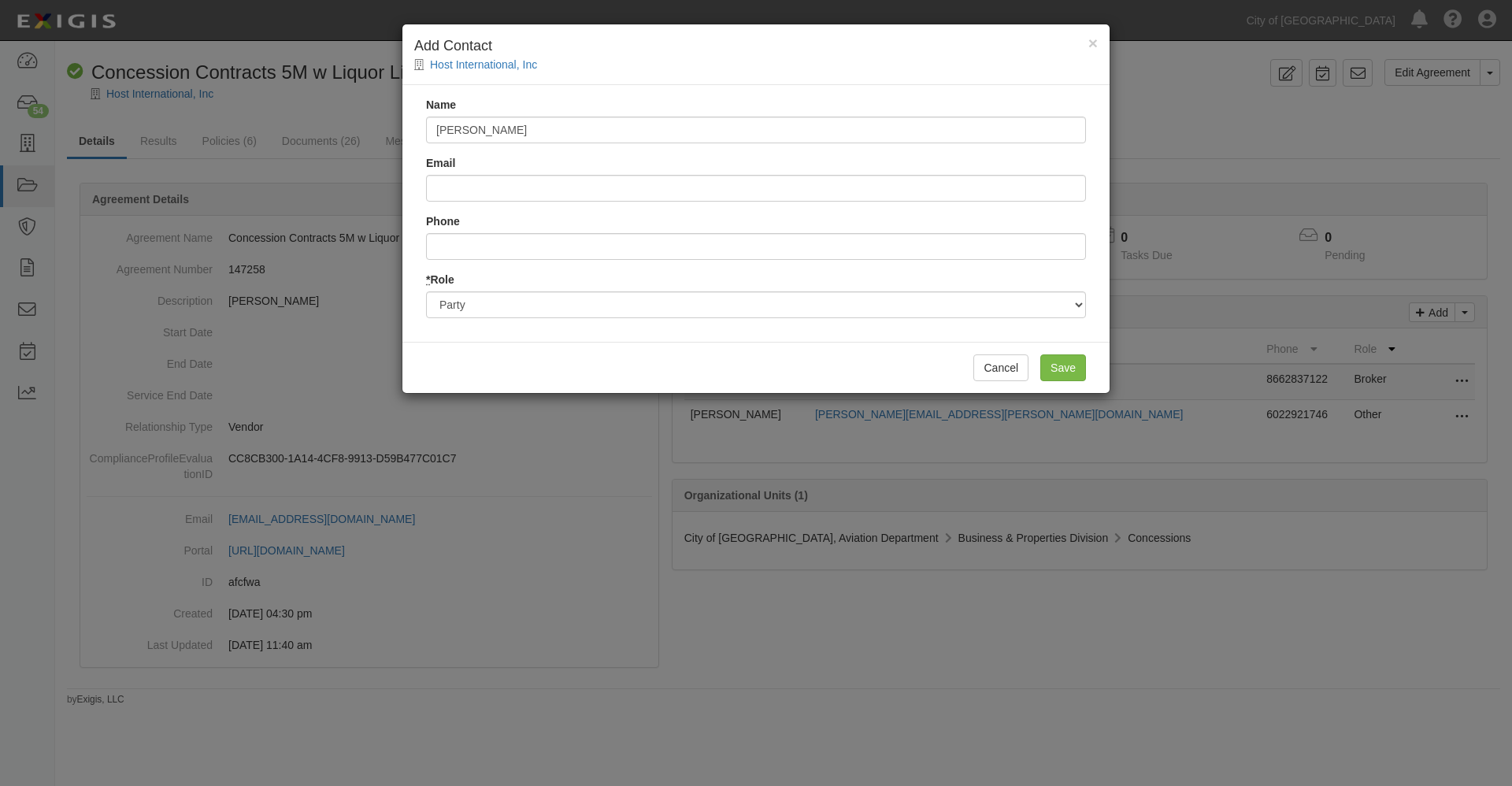
type input "[PERSON_NAME]"
type input "[EMAIL_ADDRESS][DOMAIN_NAME]"
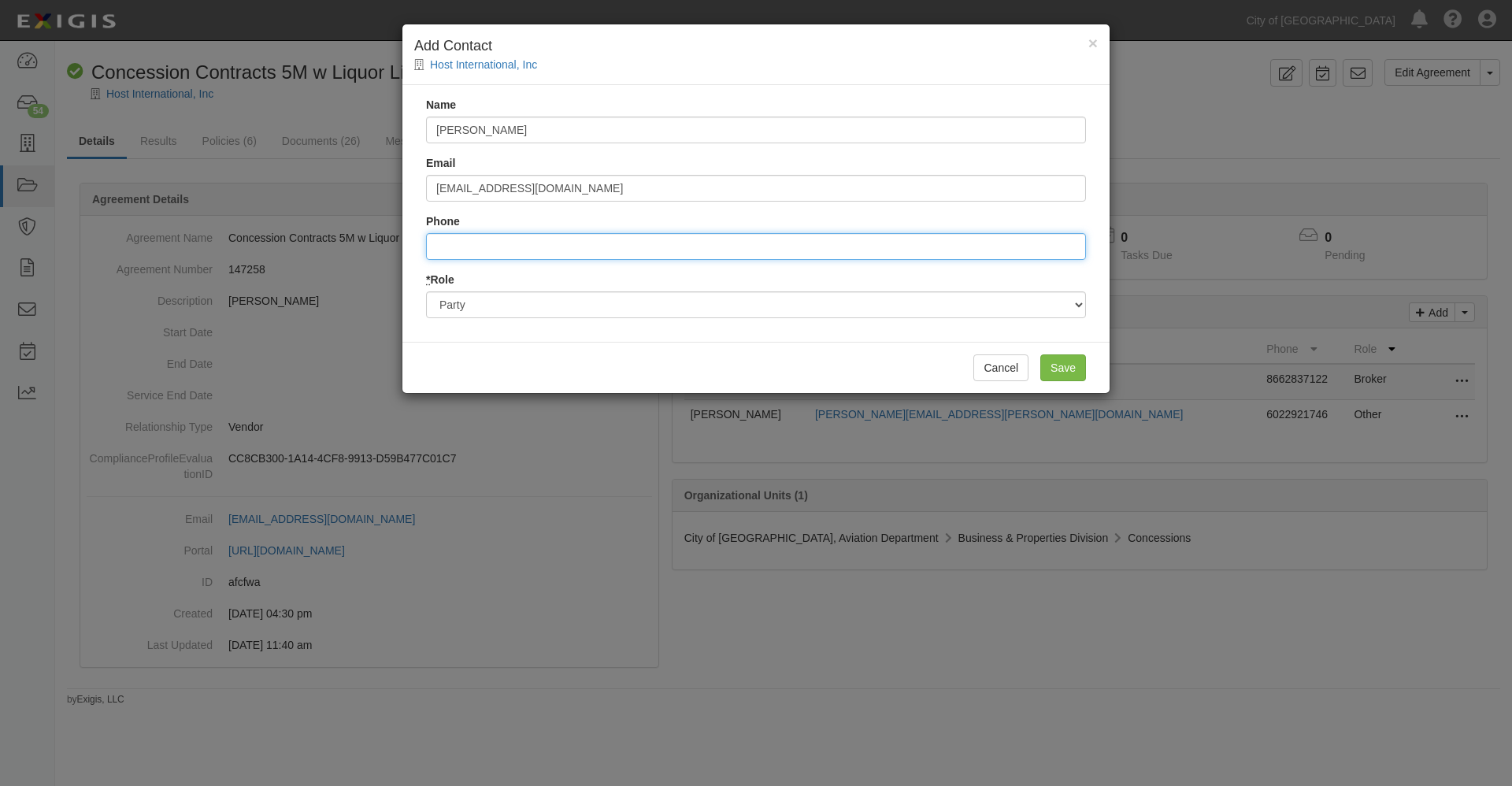
type input "4802353840"
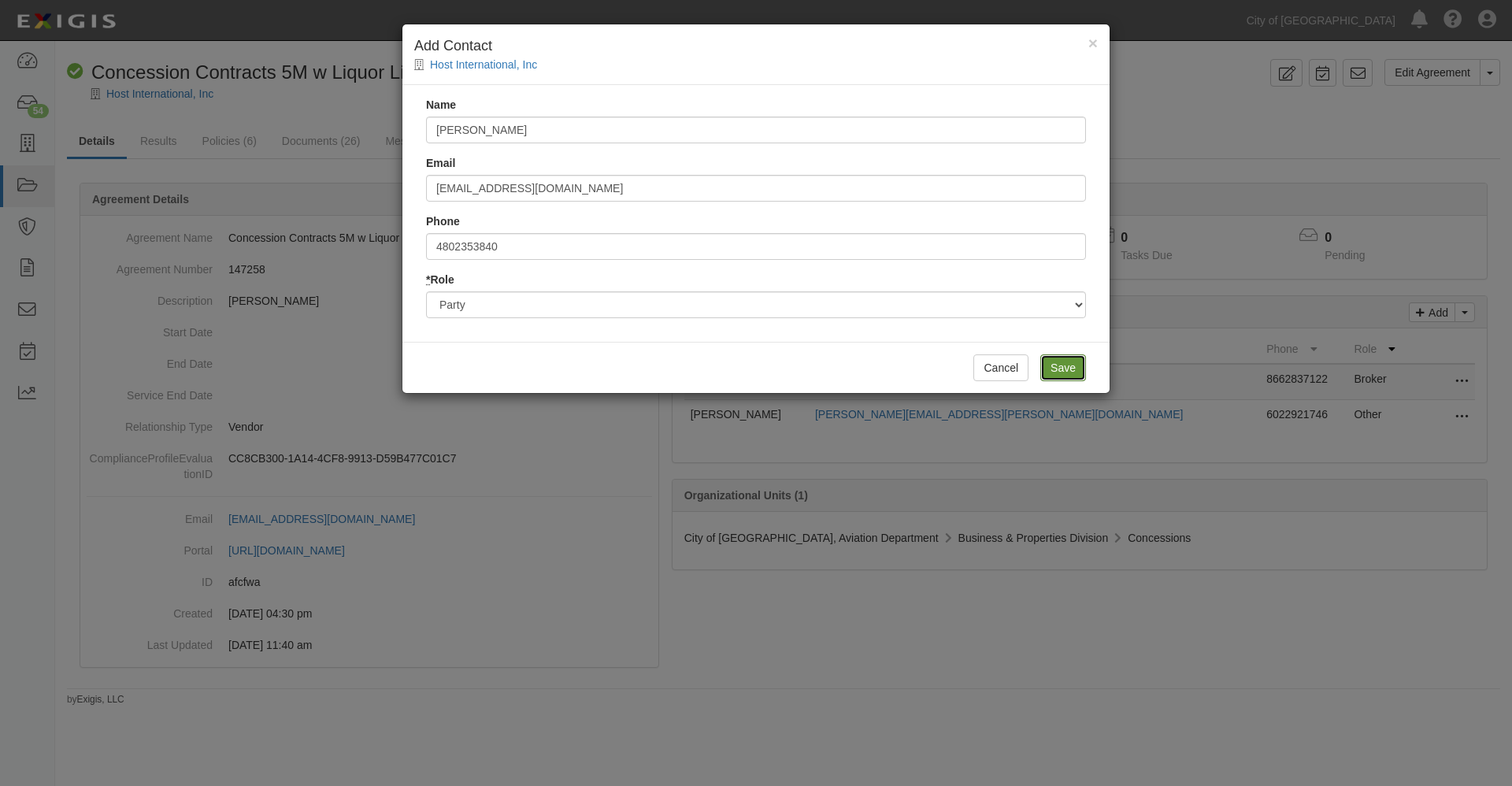
click at [1062, 367] on input "Save" at bounding box center [1063, 367] width 46 height 26
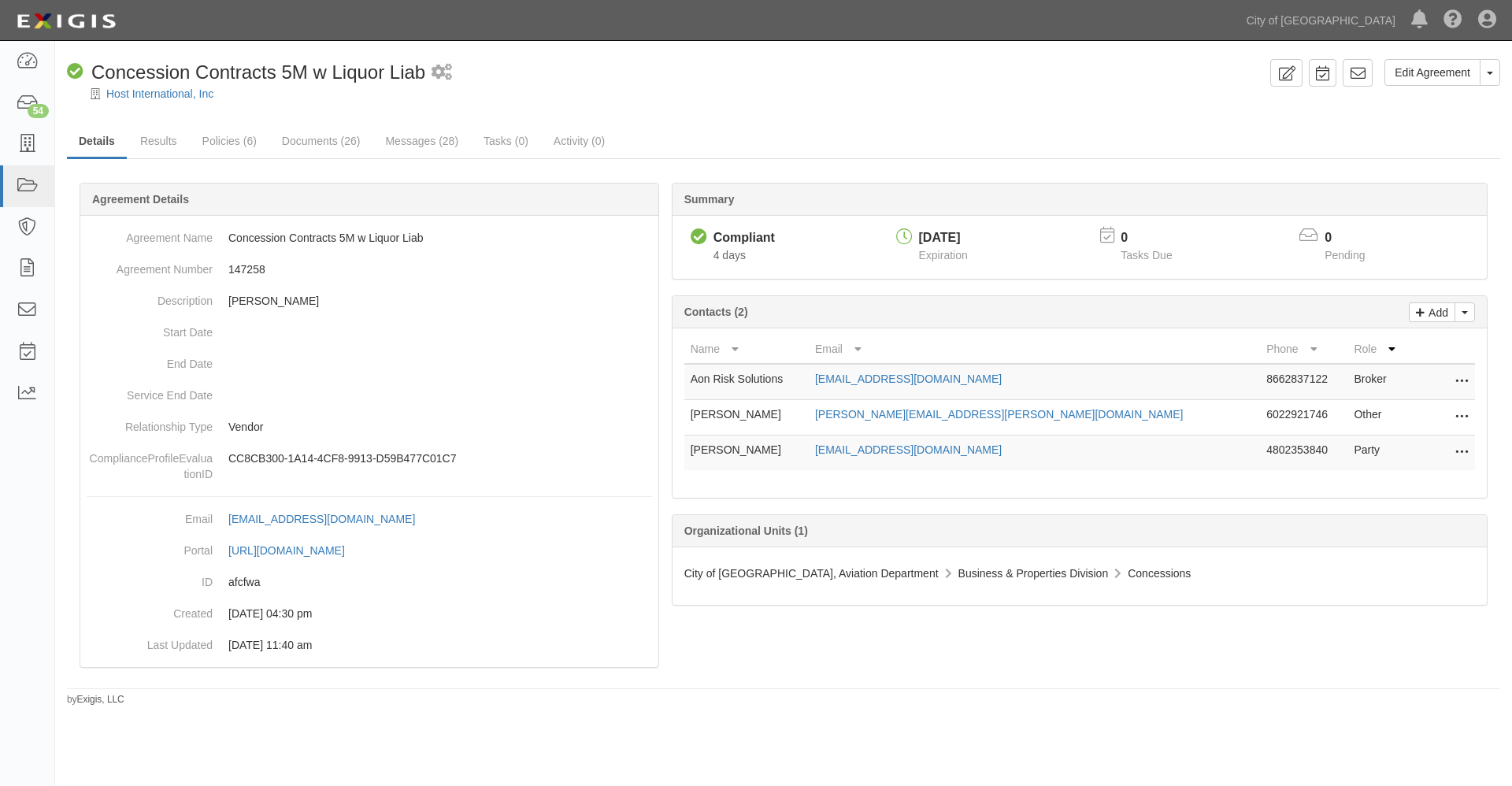
click at [1461, 417] on icon at bounding box center [1462, 418] width 13 height 20
click at [1332, 408] on link "Edit" at bounding box center [1392, 412] width 153 height 28
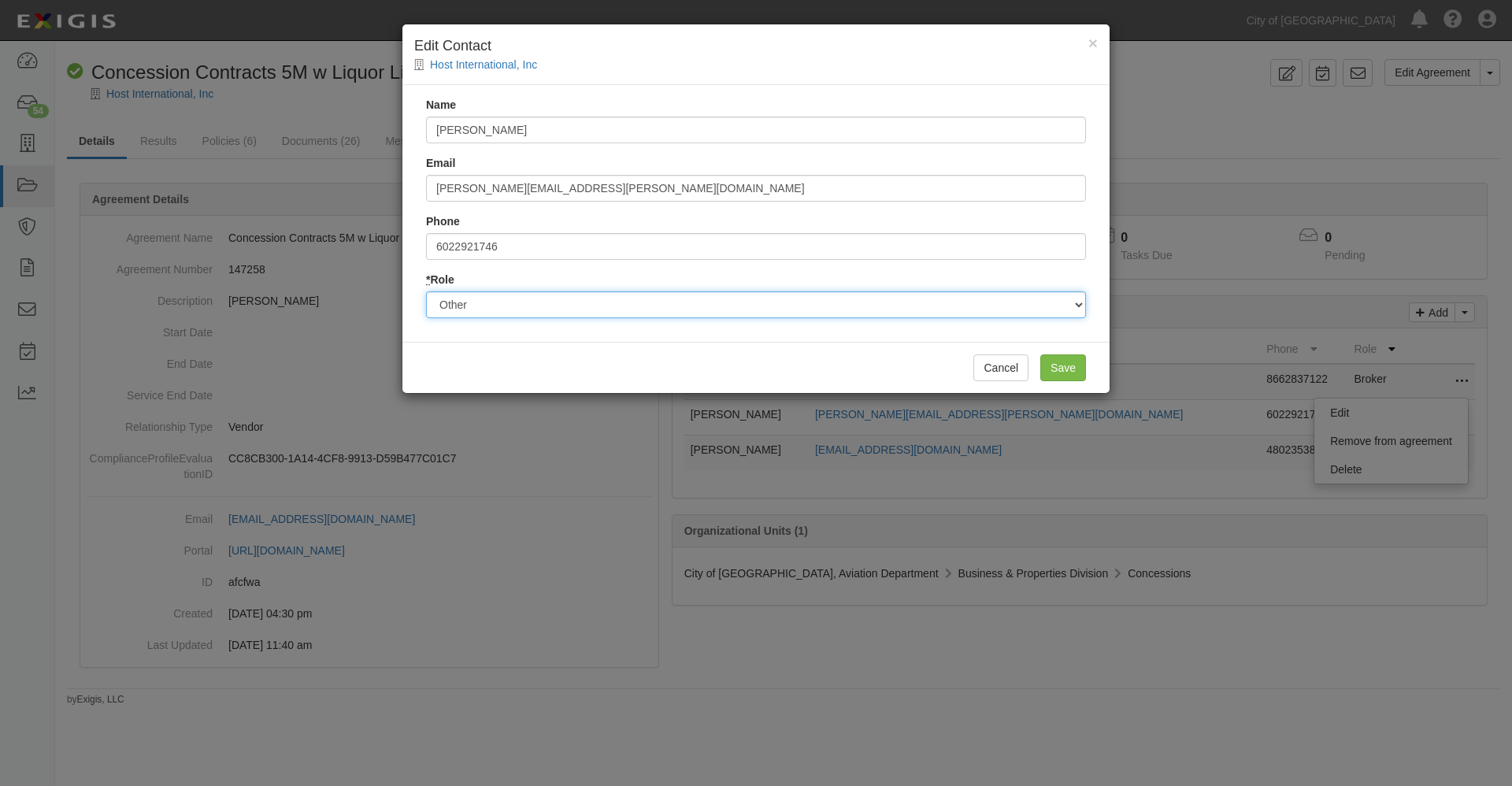
click at [522, 300] on select "Party Broker Other" at bounding box center [756, 305] width 660 height 26
select select "Party"
click at [426, 292] on select "Party Broker Other" at bounding box center [756, 305] width 660 height 26
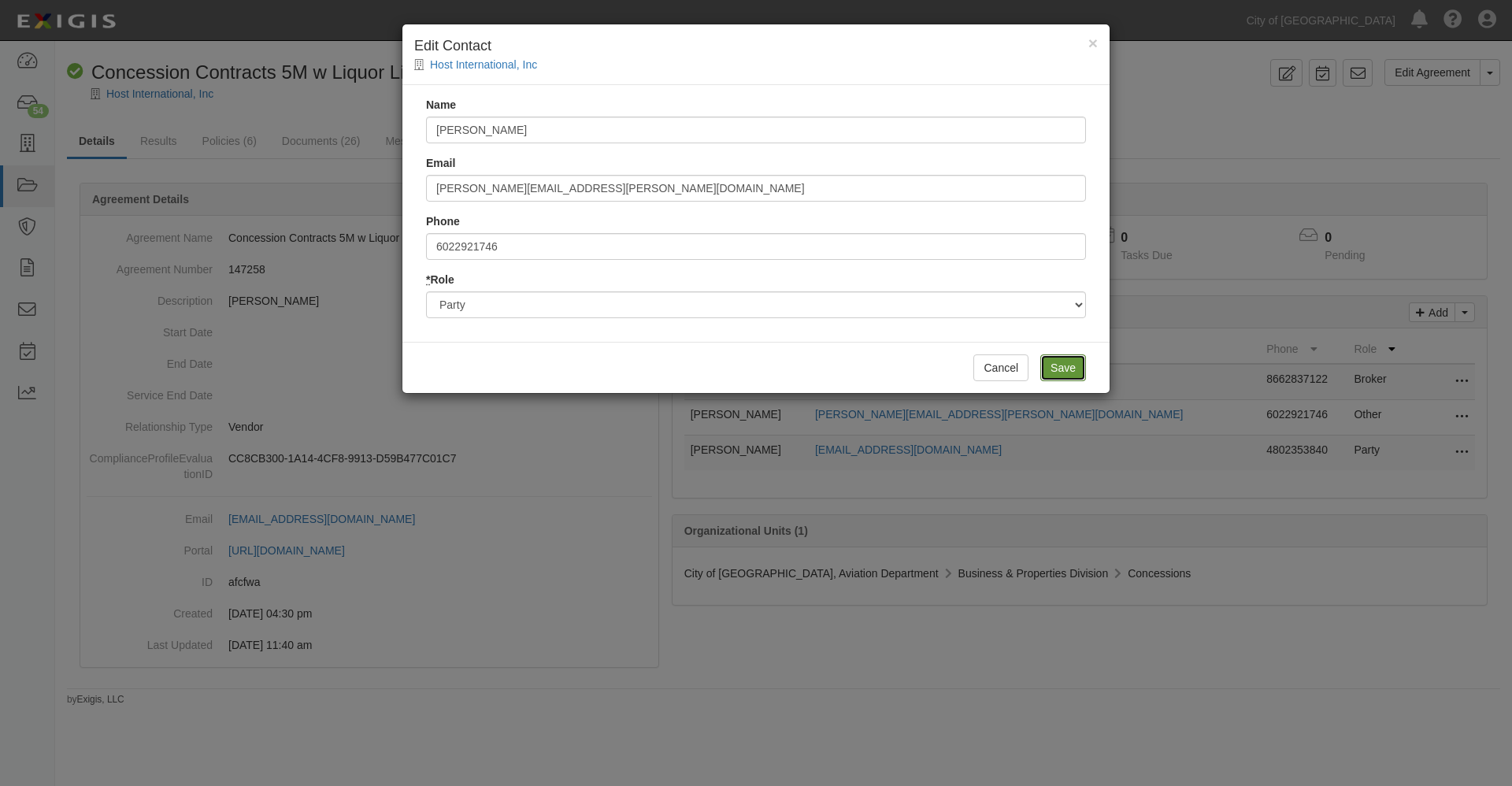
click at [1057, 367] on input "Save" at bounding box center [1063, 367] width 46 height 26
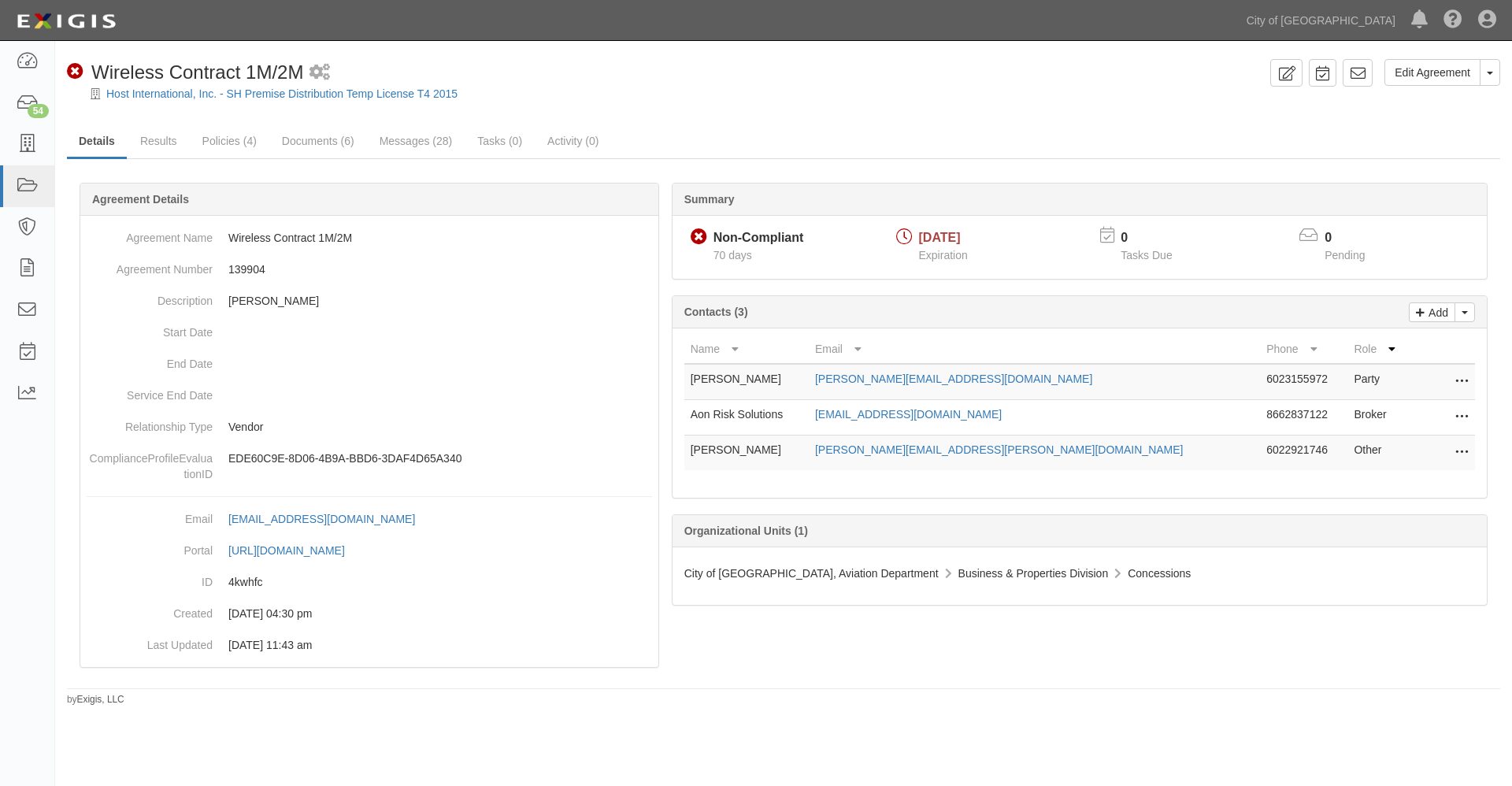
click at [1460, 381] on icon at bounding box center [1462, 382] width 13 height 20
click at [1352, 406] on link "Remove from agreement" at bounding box center [1392, 405] width 153 height 28
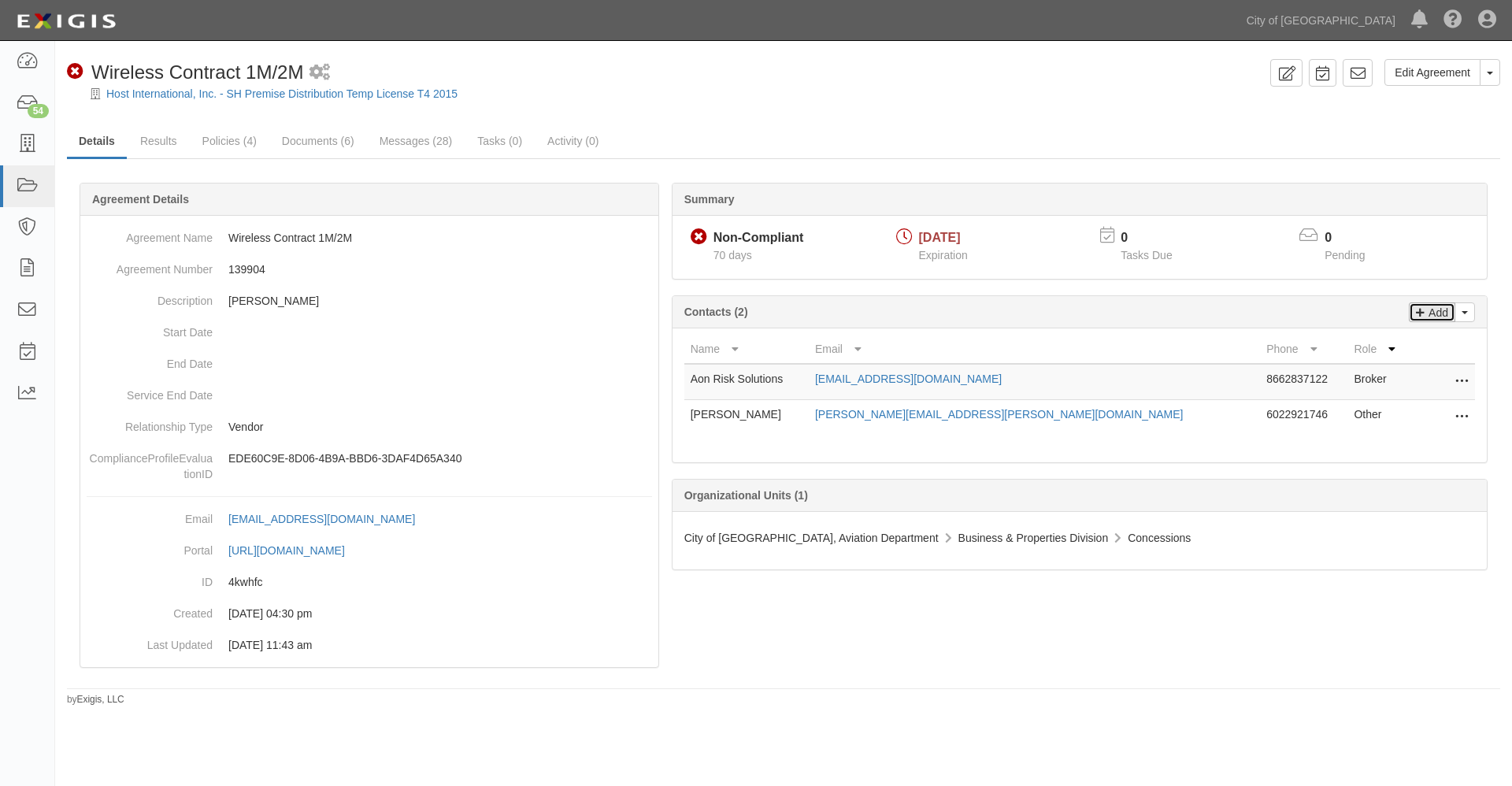
click at [1438, 312] on p "Add" at bounding box center [1436, 313] width 24 height 18
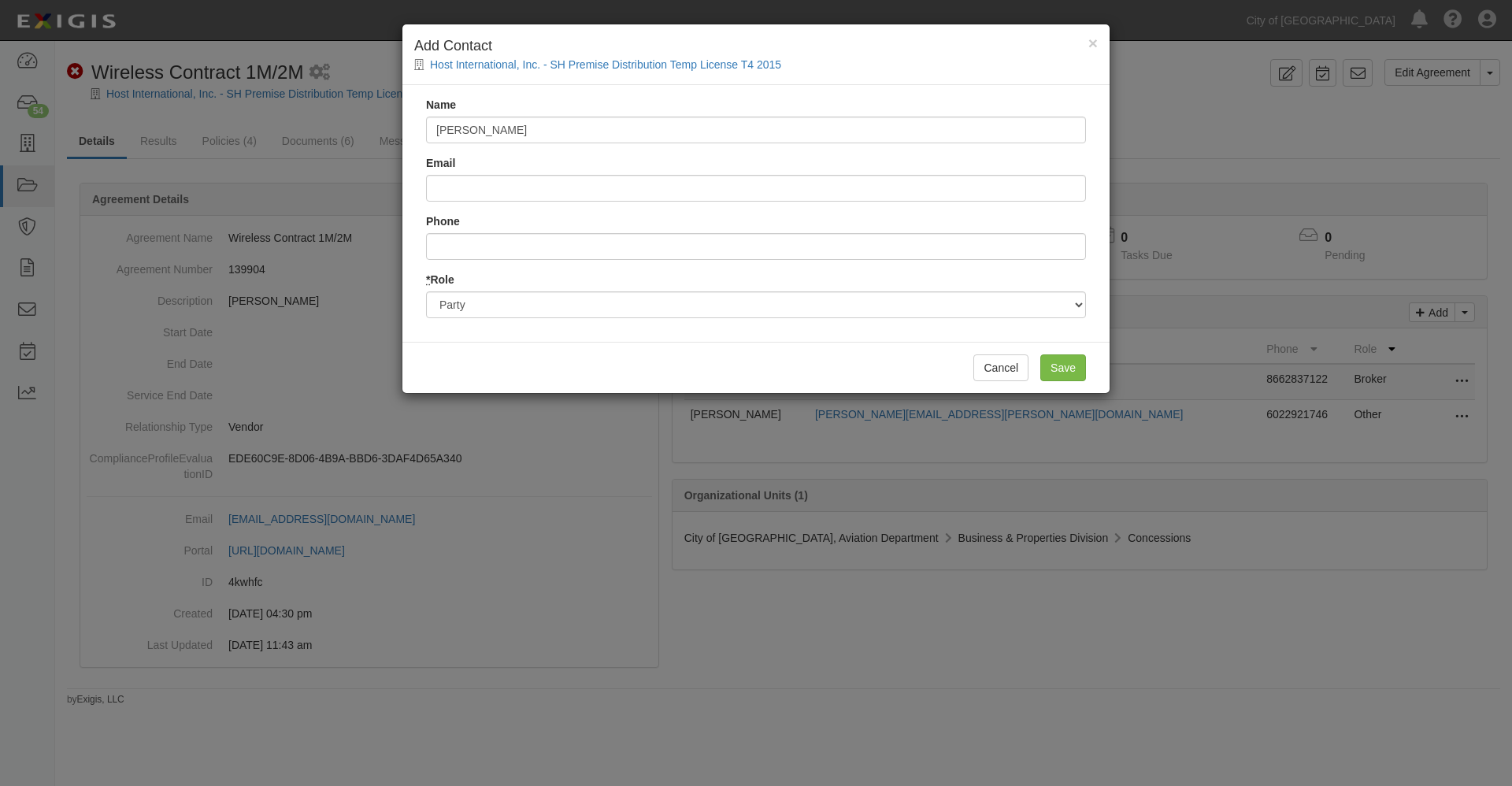
type input "[PERSON_NAME]"
type input "ian.wood@hmshost.com"
type input "4802353840"
click at [1059, 366] on input "Save" at bounding box center [1063, 367] width 46 height 26
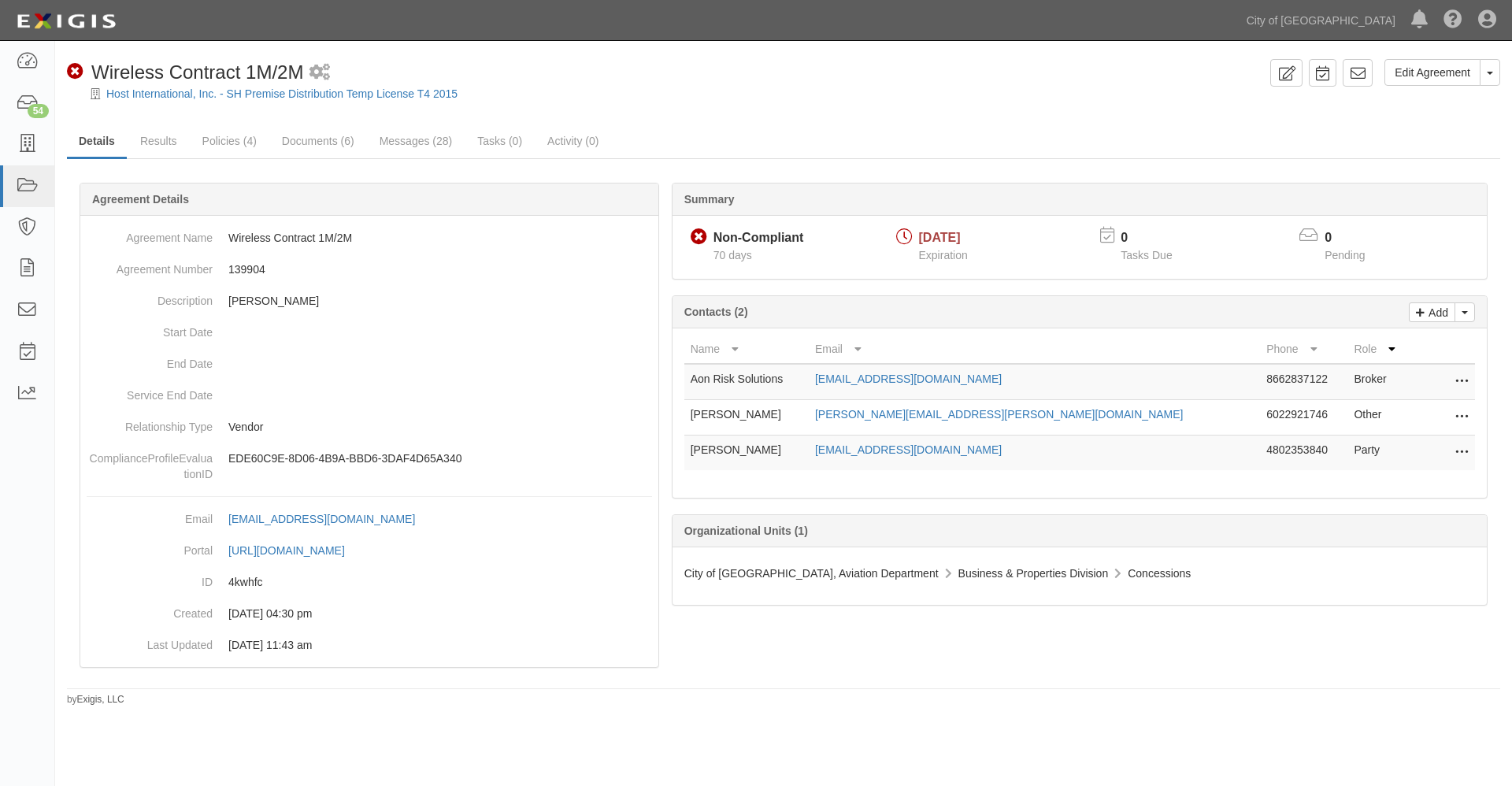
click at [1460, 413] on icon at bounding box center [1462, 418] width 13 height 20
click at [1343, 408] on link "Edit" at bounding box center [1392, 412] width 153 height 28
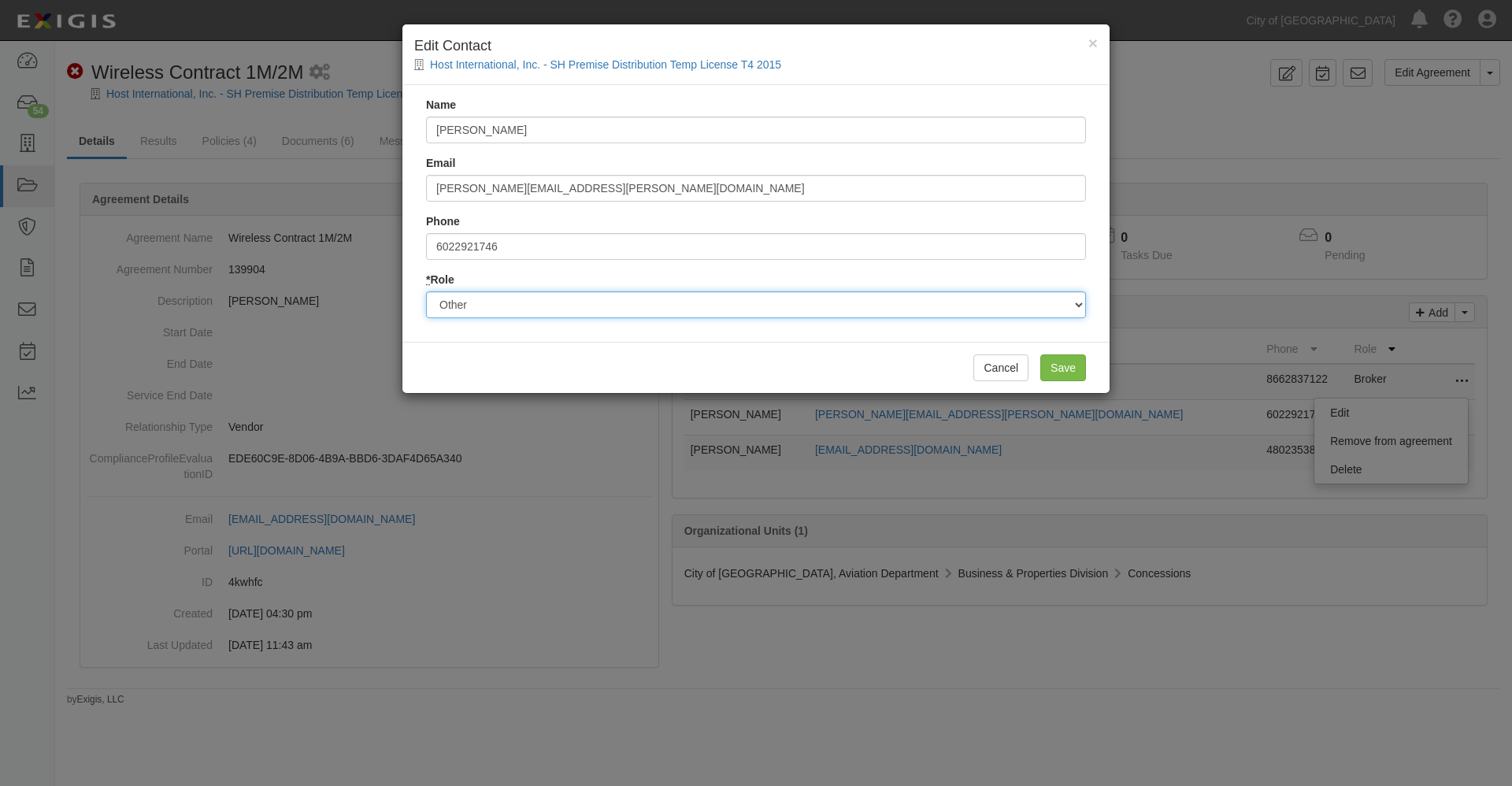
click at [805, 307] on select "Party Broker Other" at bounding box center [756, 305] width 660 height 26
select select "Party"
click at [426, 292] on select "Party Broker Other" at bounding box center [756, 305] width 660 height 26
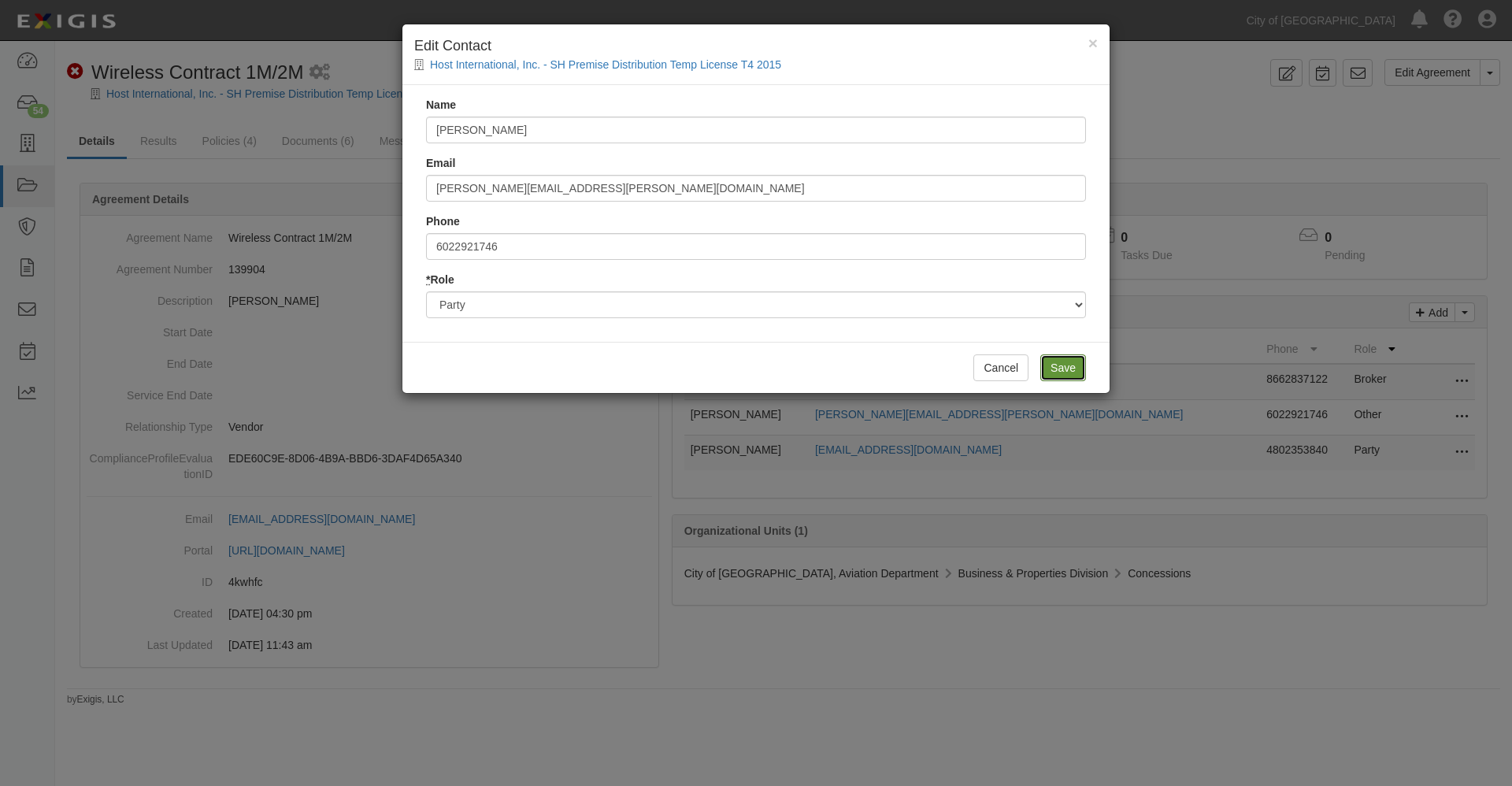
click at [1066, 366] on input "Save" at bounding box center [1063, 367] width 46 height 26
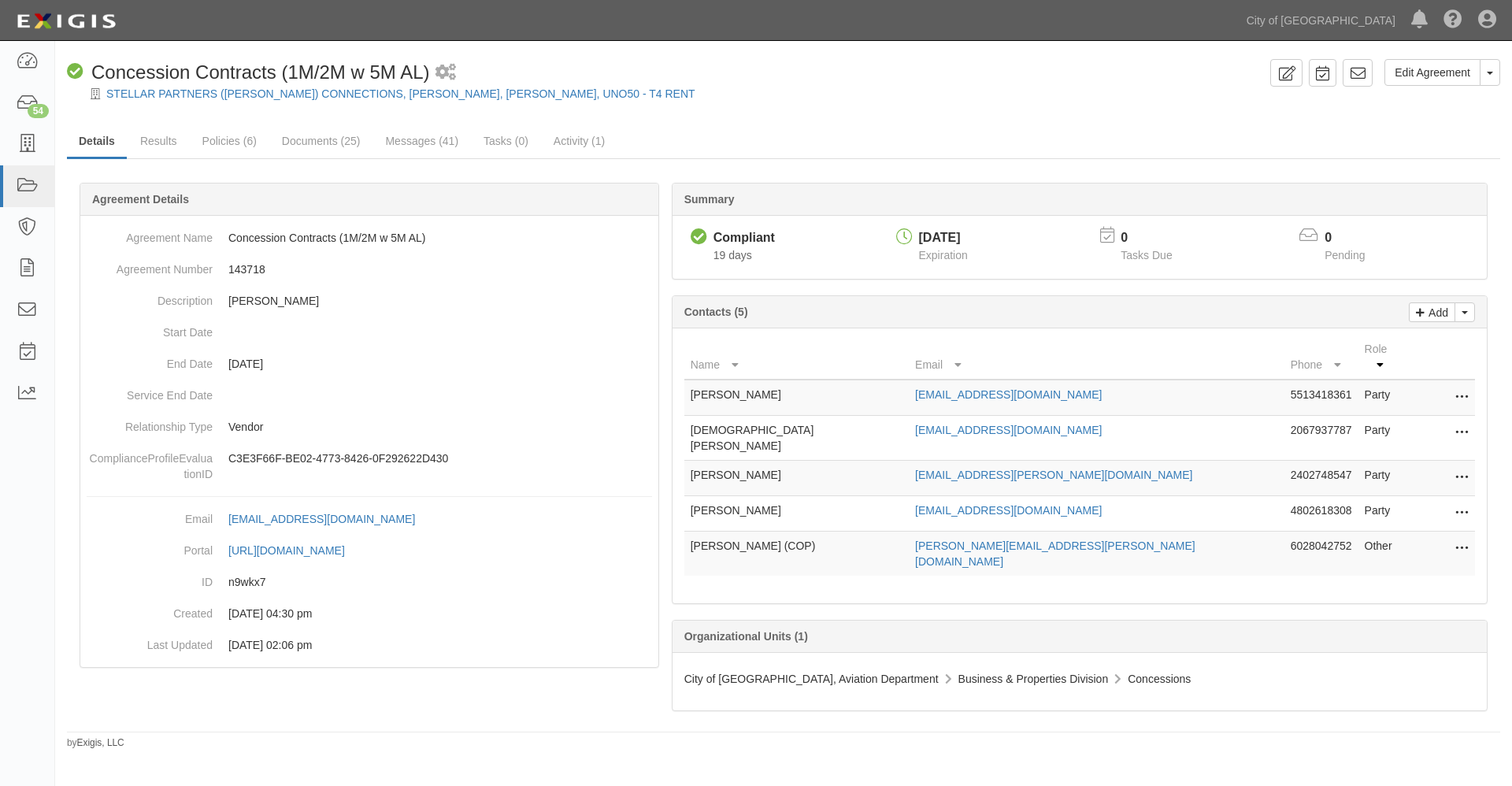
click at [1462, 539] on icon at bounding box center [1462, 549] width 13 height 20
click at [1341, 530] on link "Edit" at bounding box center [1392, 543] width 153 height 28
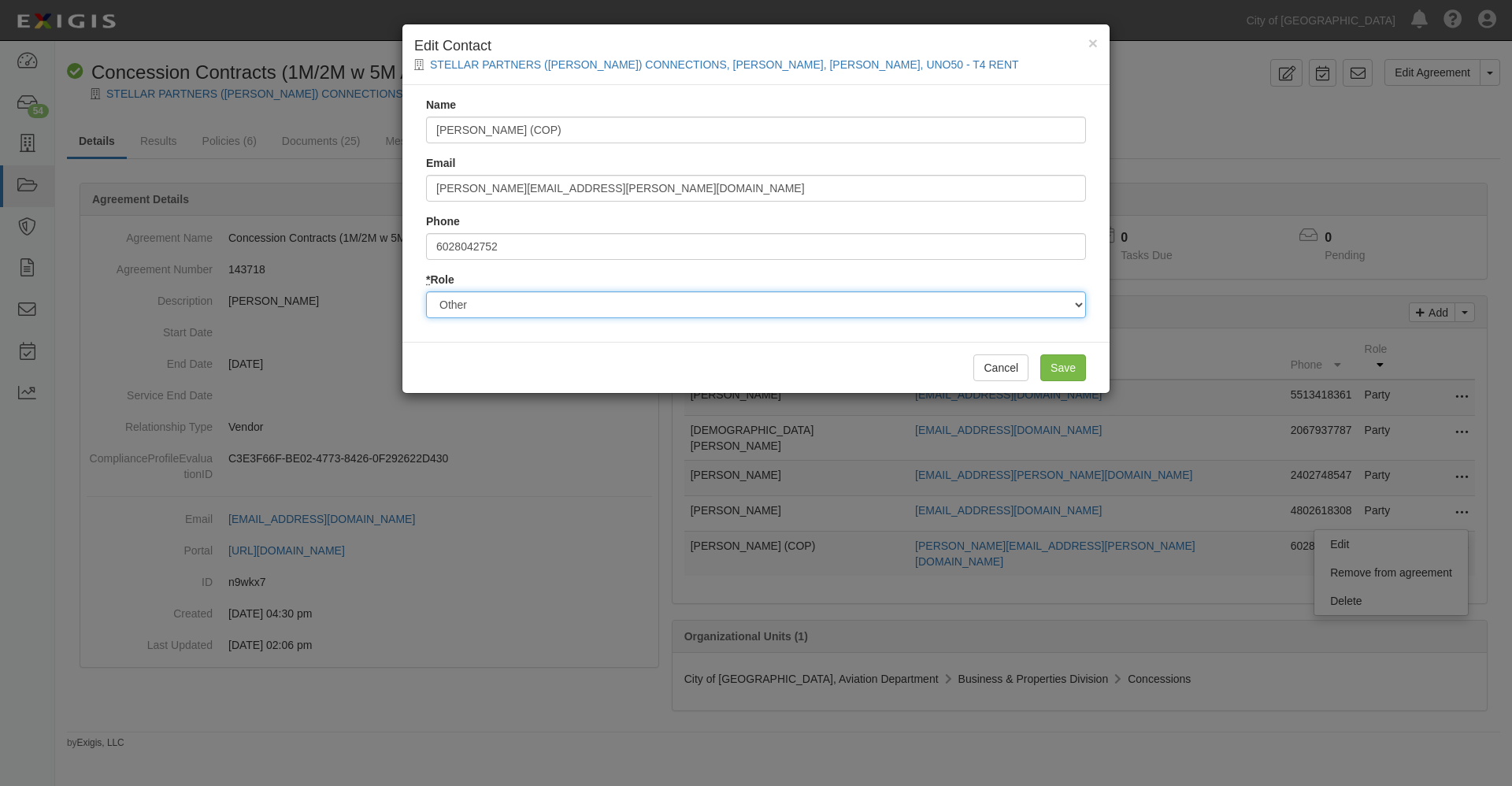
click at [493, 306] on select "Party Broker Other" at bounding box center [756, 305] width 660 height 26
select select "Party"
click at [426, 292] on select "Party Broker Other" at bounding box center [756, 305] width 660 height 26
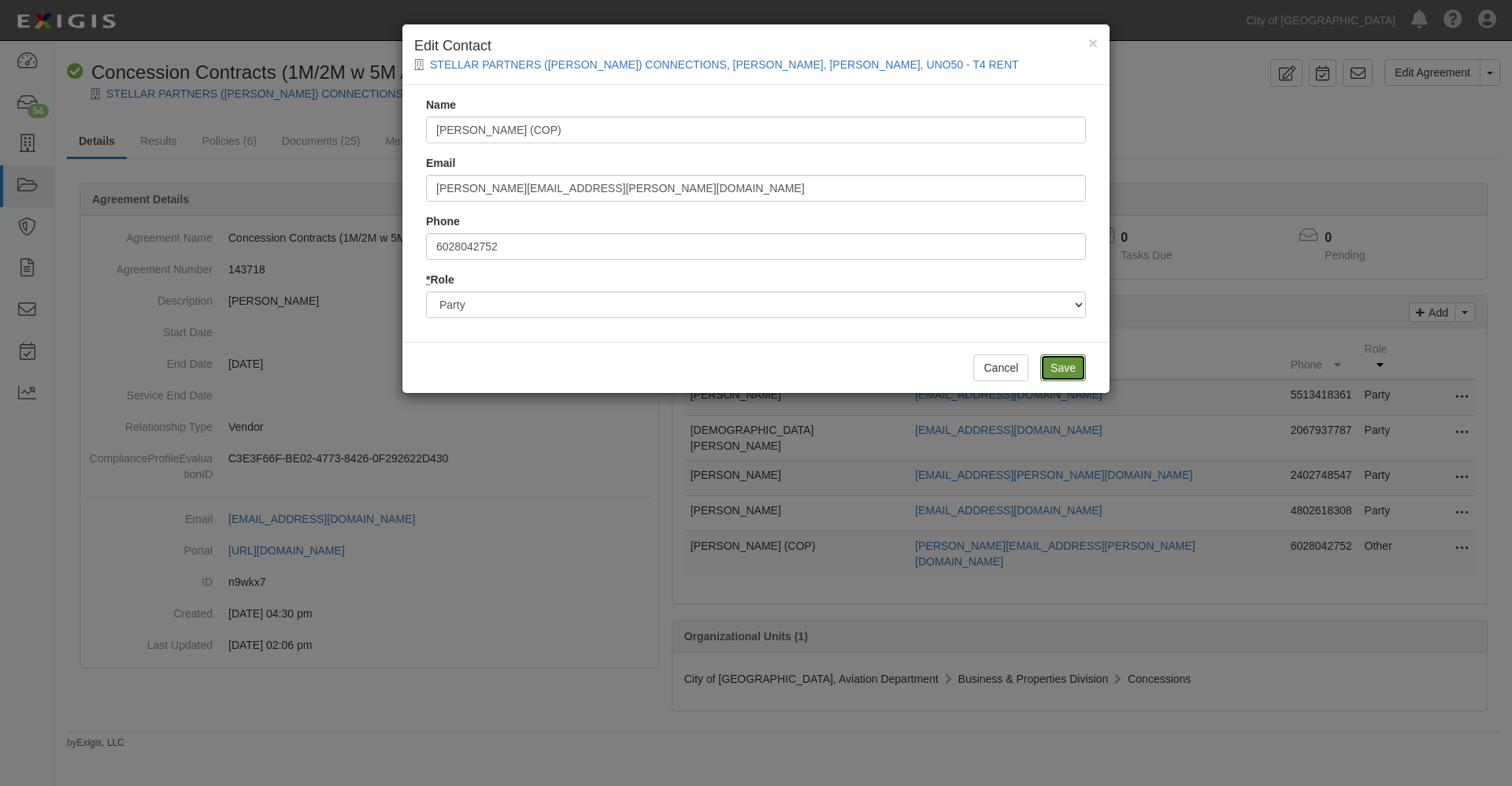
click at [1065, 370] on input "Save" at bounding box center [1063, 367] width 46 height 26
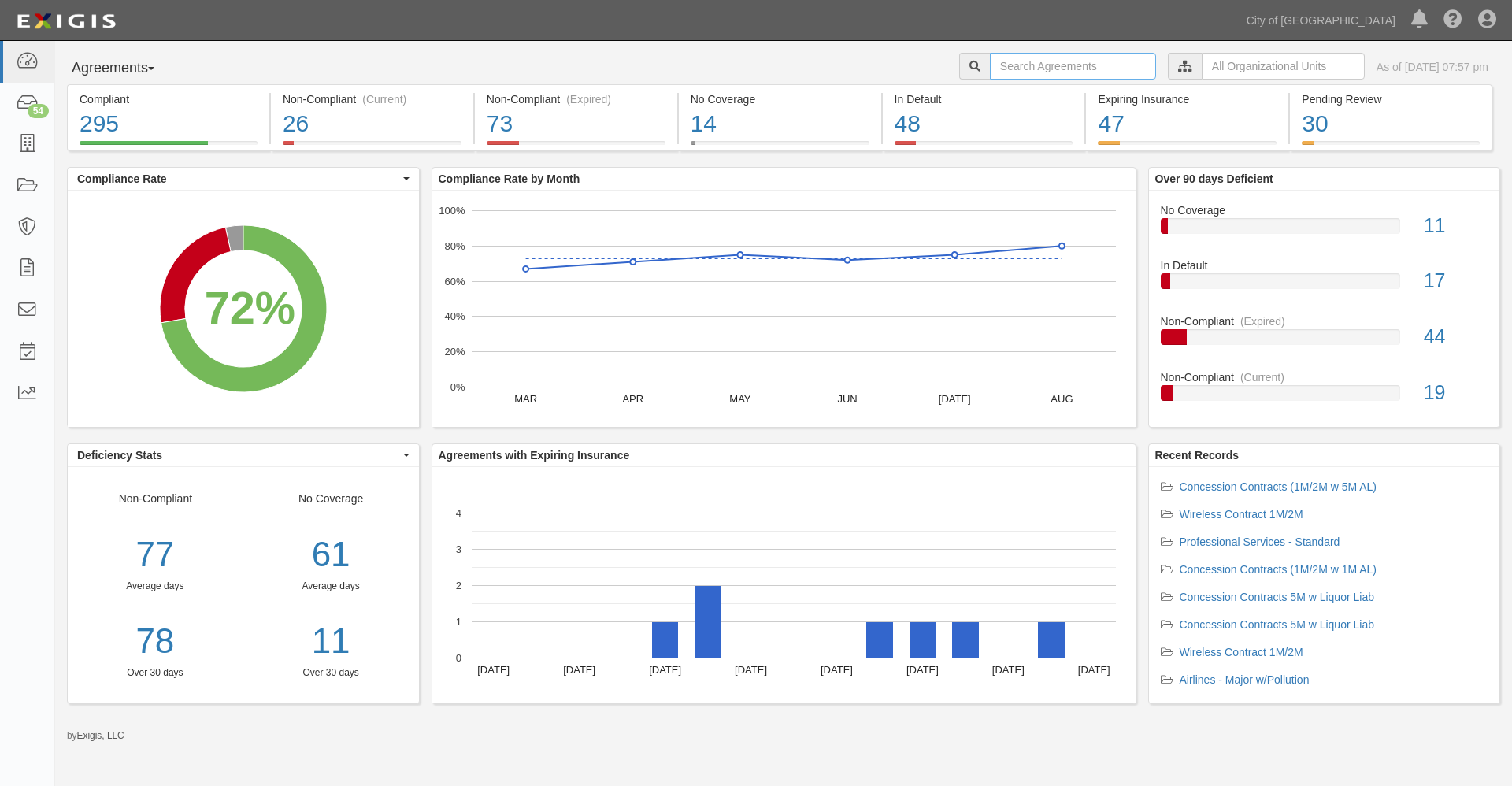
click at [990, 68] on input "text" at bounding box center [1073, 66] width 166 height 26
type input "[PERSON_NAME]"
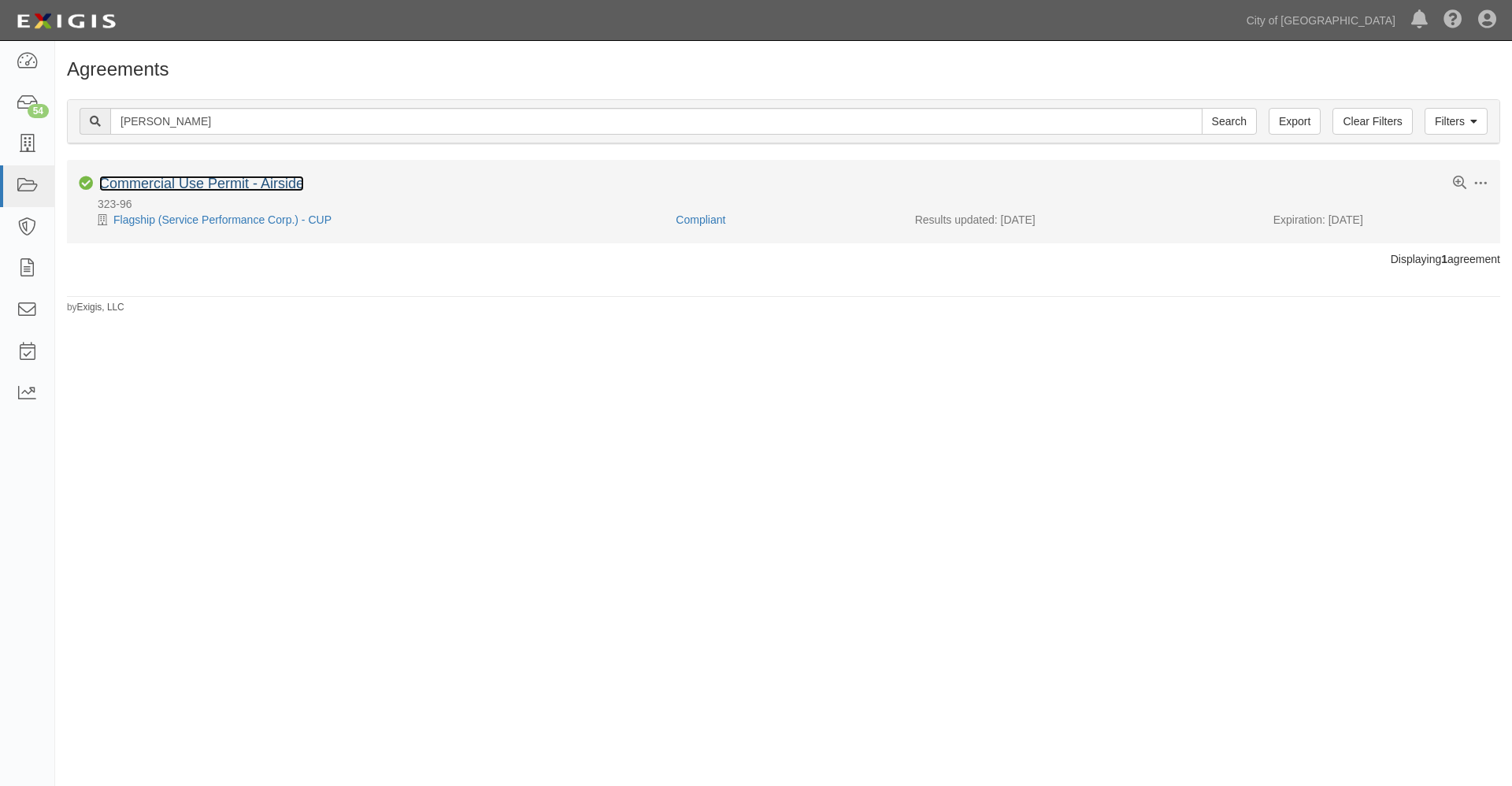
click at [203, 181] on link "Commercial Use Permit - Airside" at bounding box center [202, 183] width 205 height 16
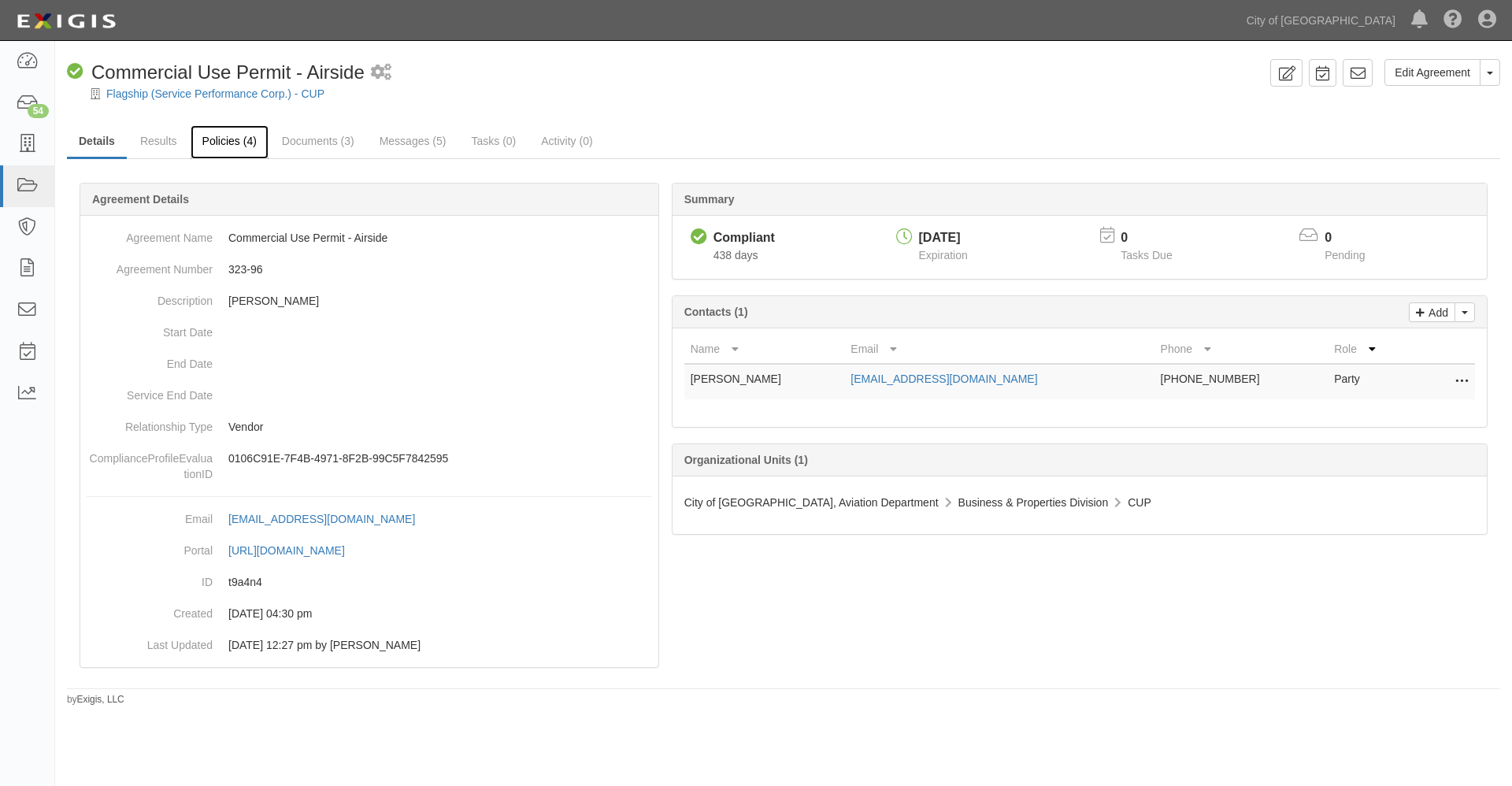
click at [224, 138] on link "Policies (4)" at bounding box center [230, 141] width 78 height 34
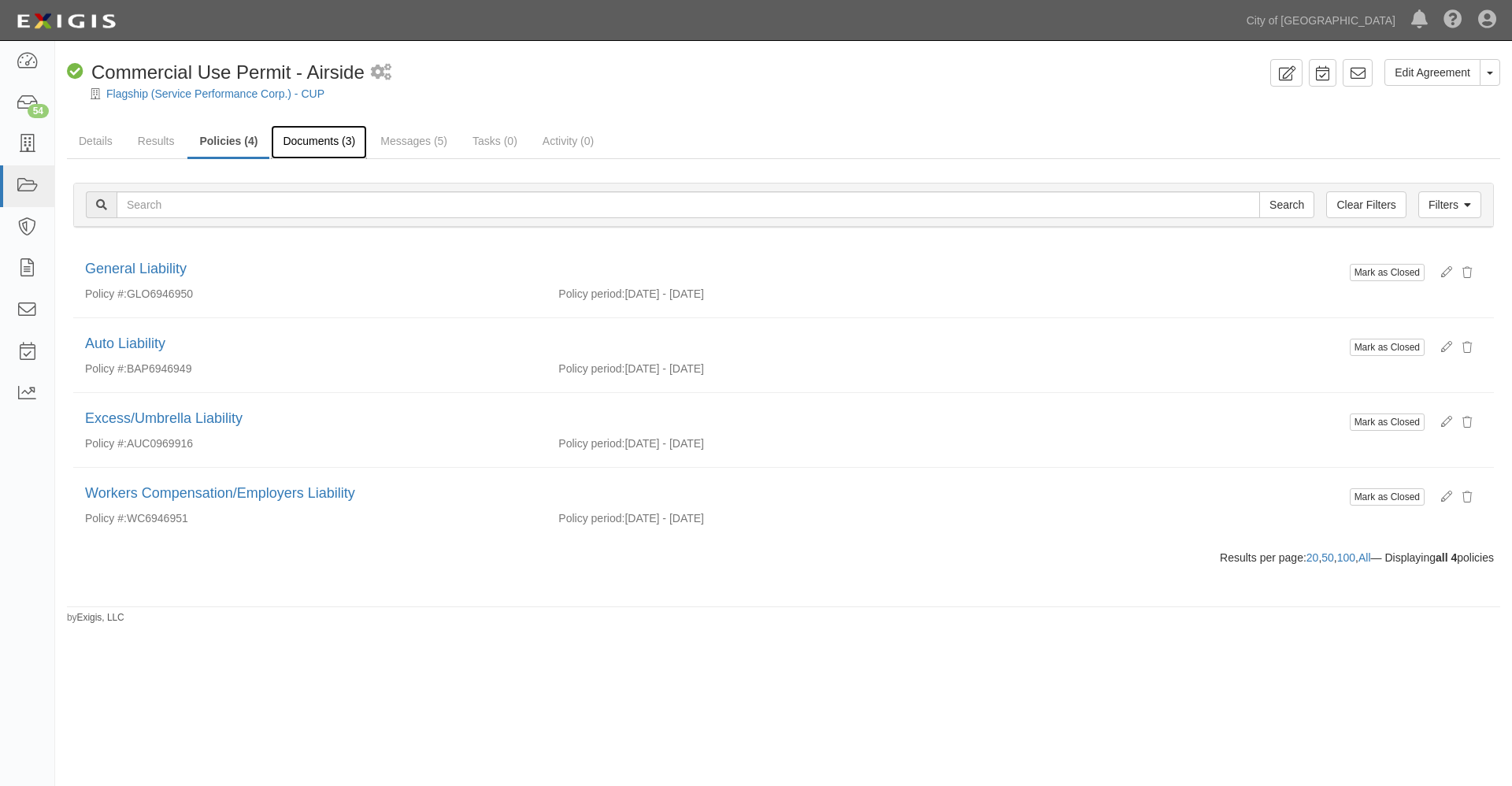
click at [317, 137] on link "Documents (3)" at bounding box center [318, 141] width 96 height 34
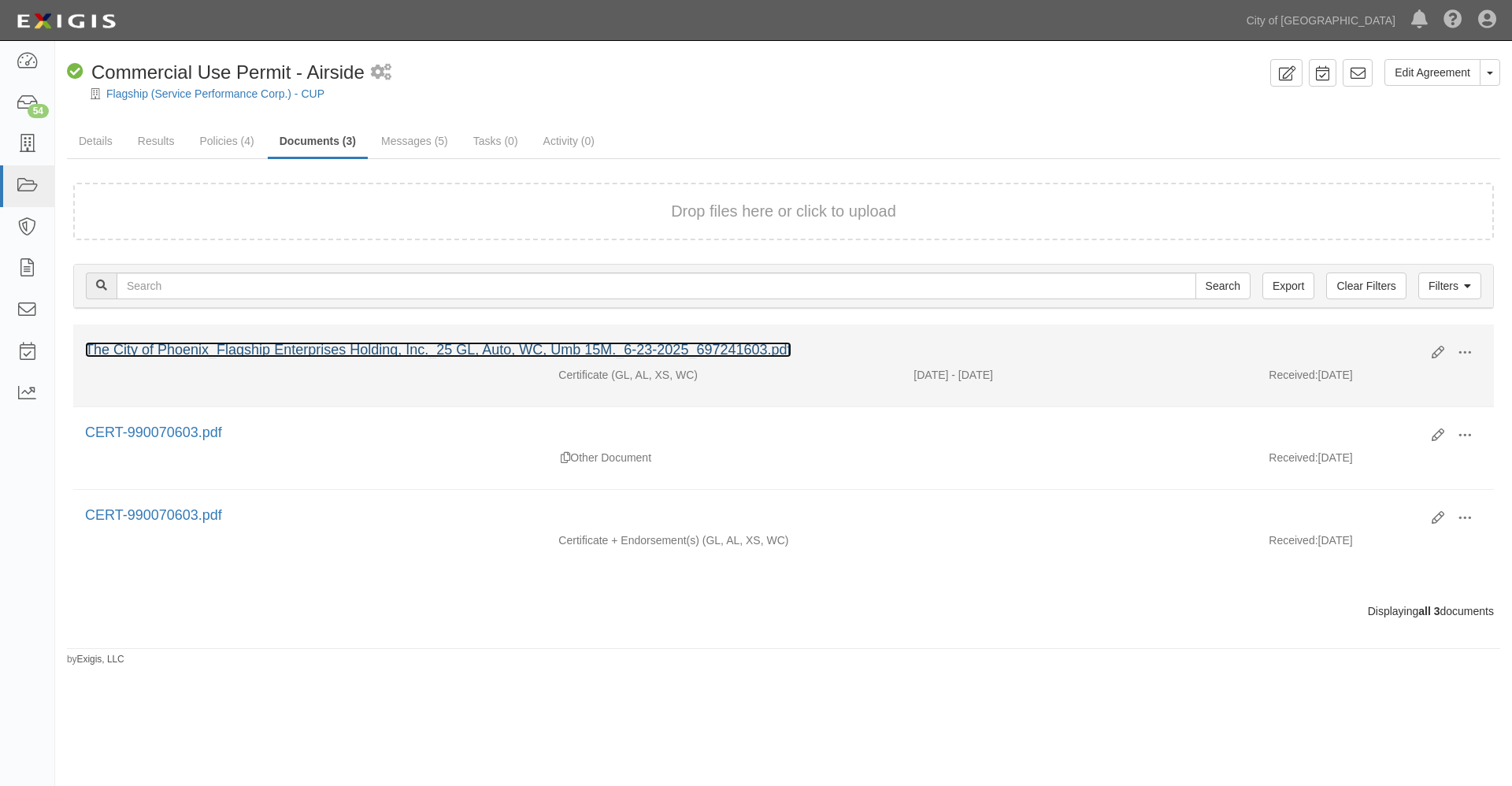
click at [248, 349] on link "The City of Phoenix_Flagship Enterprises Holding, Inc._25 GL, Auto, WC, Umb 15M…" at bounding box center [438, 349] width 707 height 16
